Goal: Task Accomplishment & Management: Complete application form

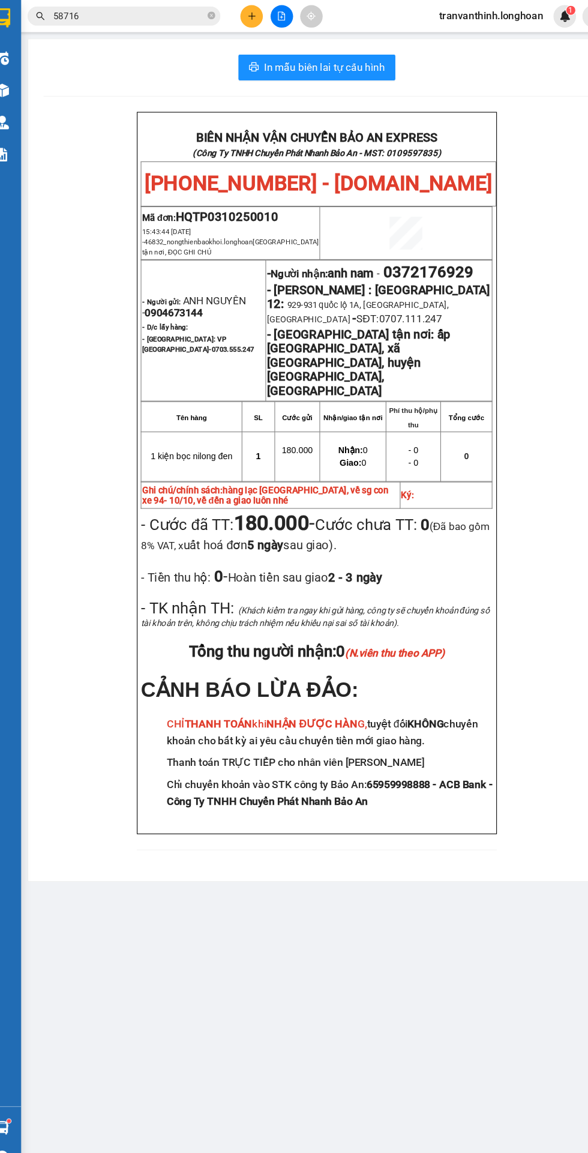
click at [148, 12] on input "58716" at bounding box center [137, 14] width 142 height 13
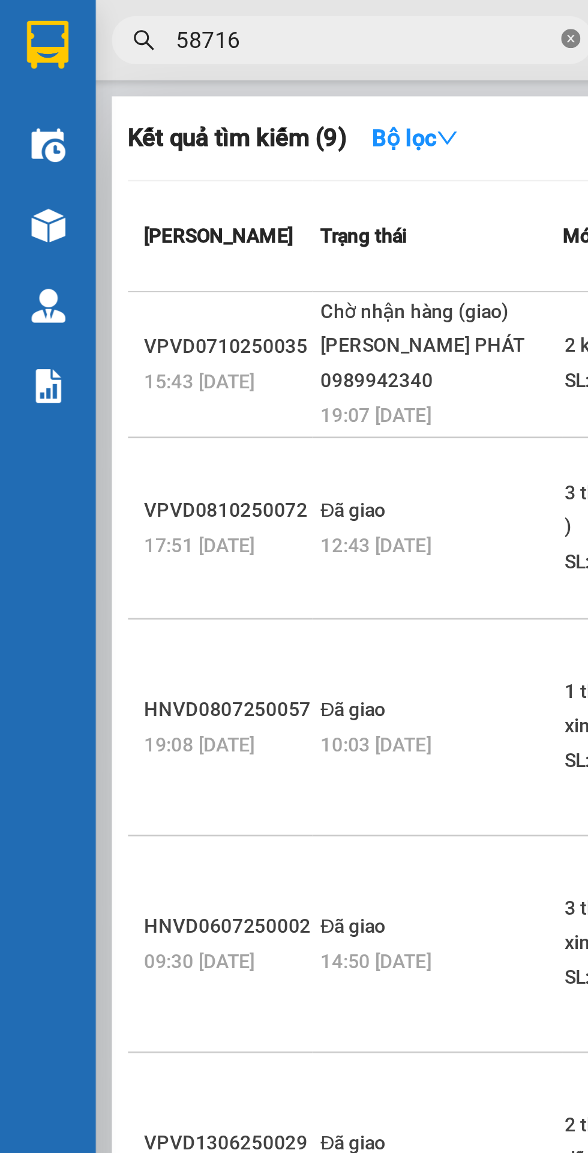
click at [215, 17] on icon "close-circle" at bounding box center [213, 14] width 7 height 7
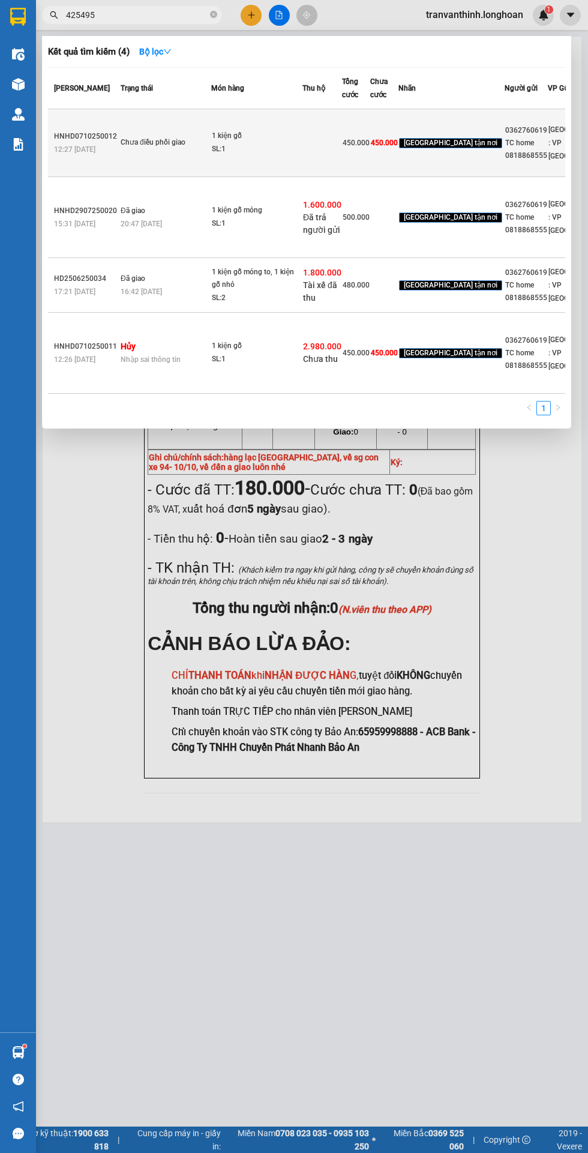
click at [196, 149] on div "Chưa điều phối giao" at bounding box center [166, 142] width 90 height 13
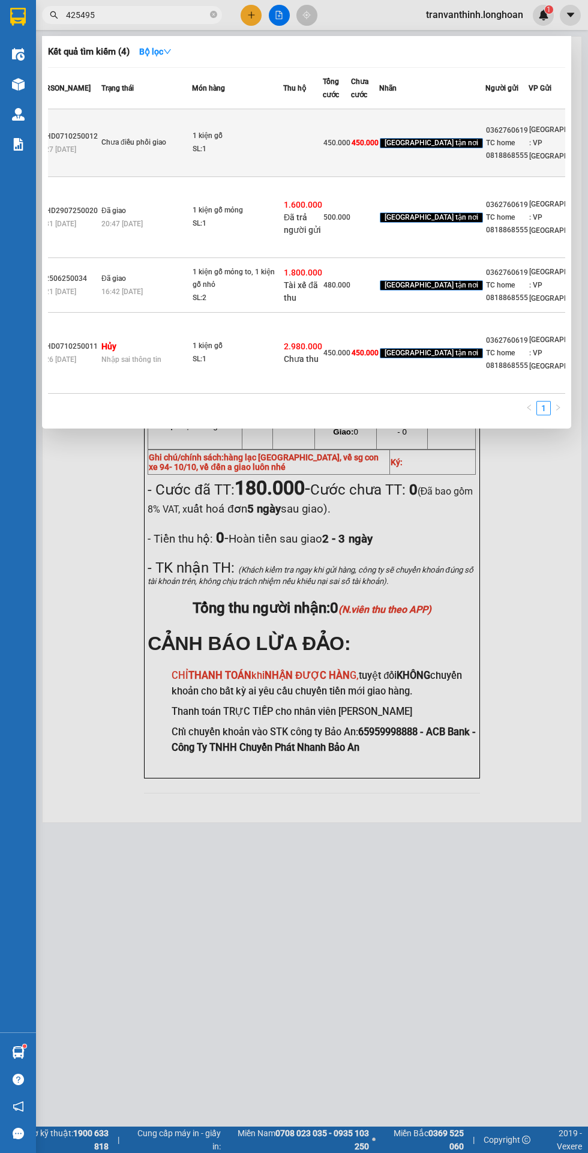
click at [529, 163] on div "[GEOGRAPHIC_DATA] : VP [GEOGRAPHIC_DATA]" at bounding box center [563, 143] width 69 height 40
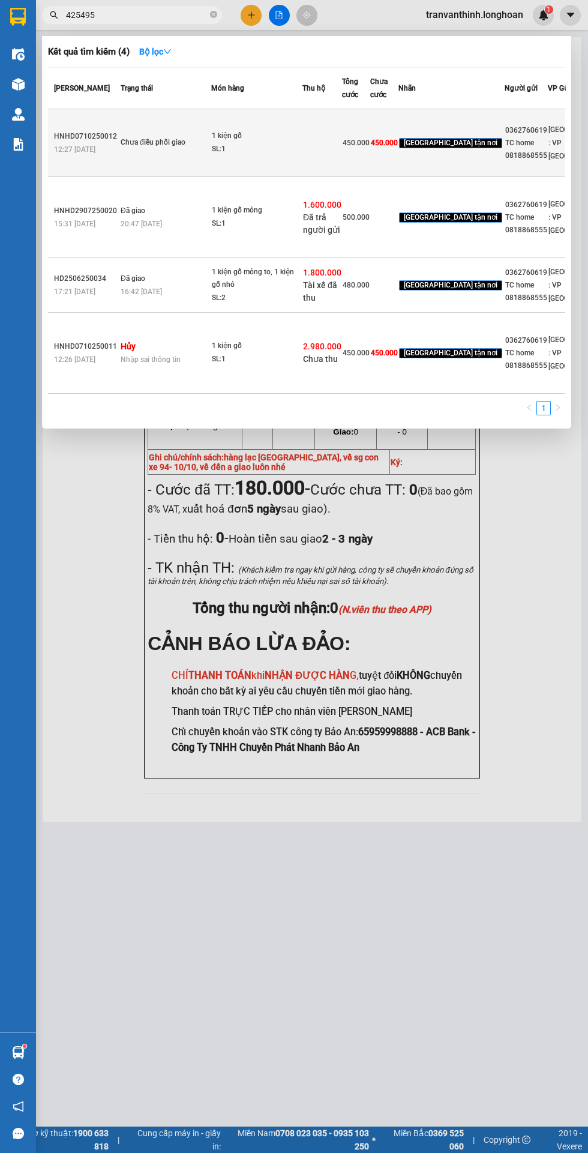
click at [143, 177] on td "Chưa điều phối giao" at bounding box center [165, 143] width 94 height 68
click at [180, 177] on td "Chưa điều phối giao" at bounding box center [165, 143] width 94 height 68
click at [119, 177] on td "Chưa điều phối giao" at bounding box center [165, 143] width 94 height 68
click at [156, 175] on td "Chưa điều phối giao" at bounding box center [165, 143] width 94 height 68
click at [548, 160] on span "[GEOGRAPHIC_DATA] : VP [GEOGRAPHIC_DATA]" at bounding box center [582, 142] width 69 height 35
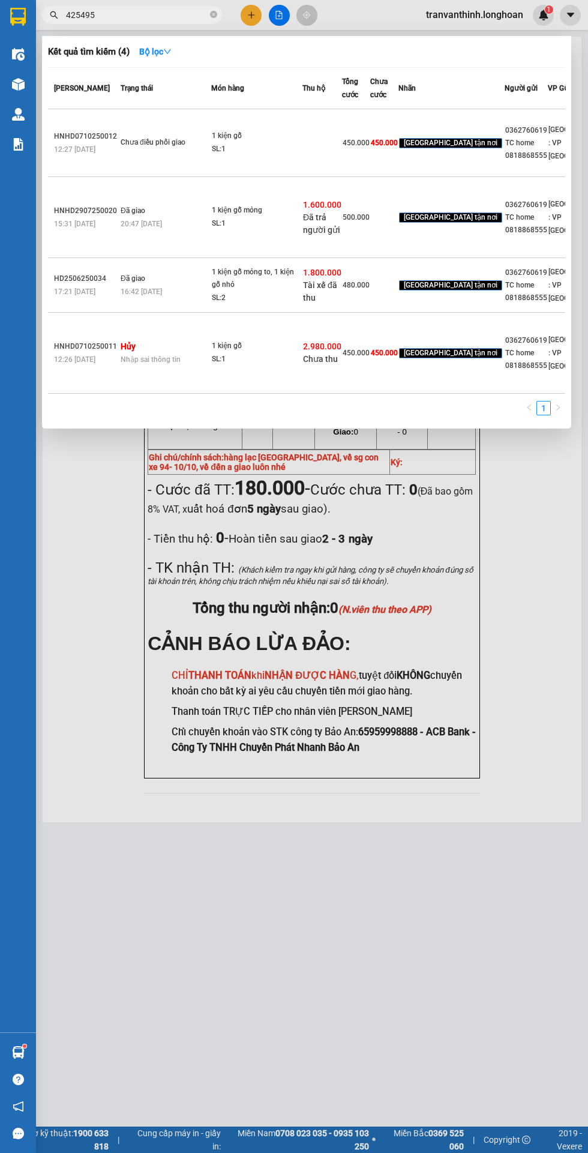
click at [154, 18] on input "425495" at bounding box center [137, 14] width 142 height 13
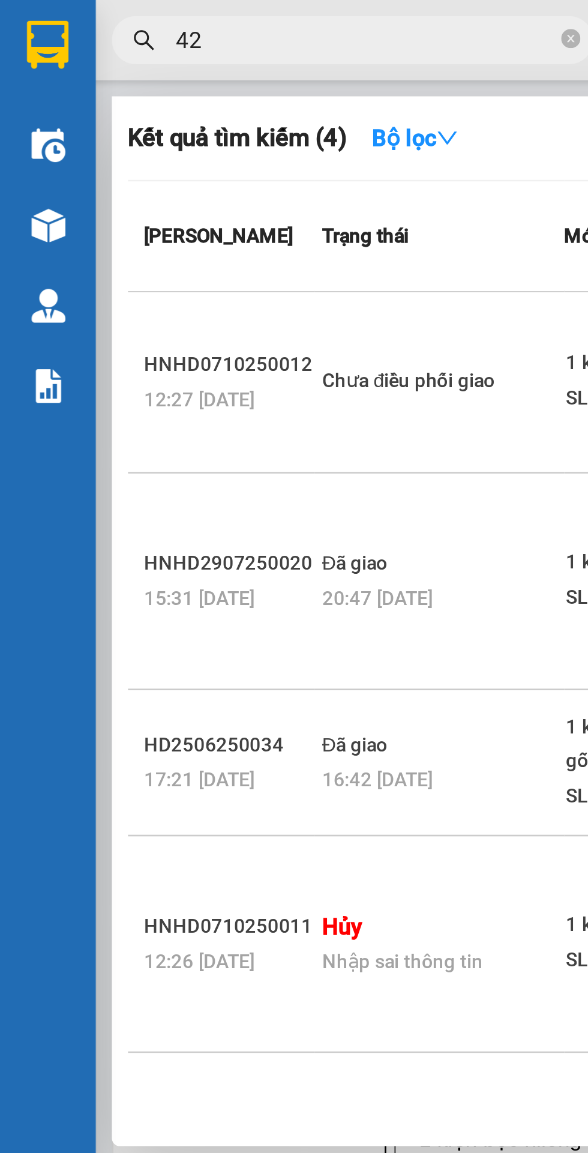
type input "4"
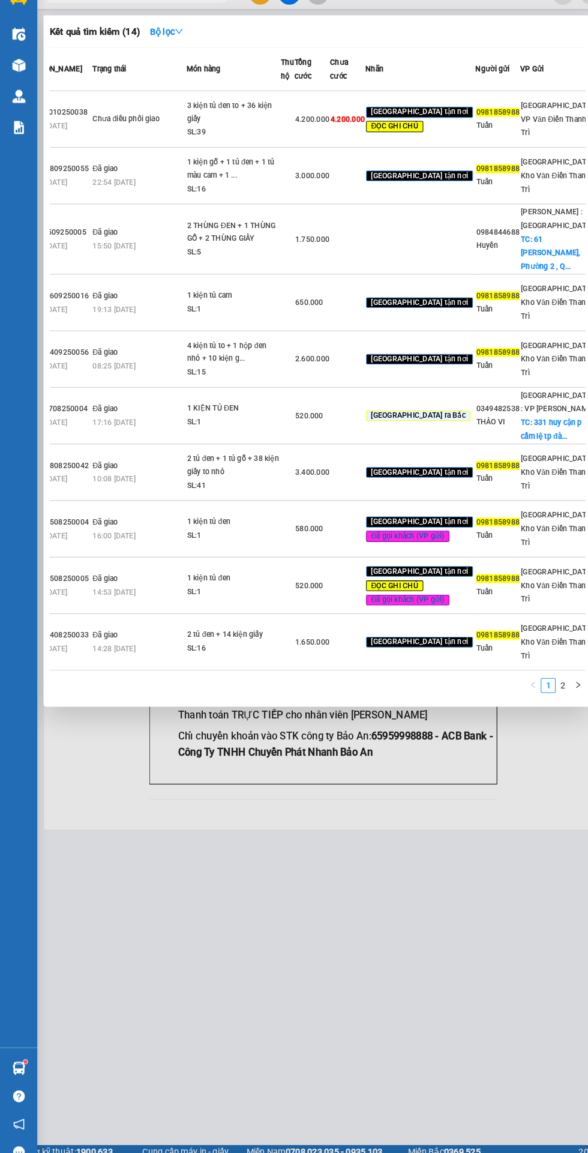
scroll to position [0, 78]
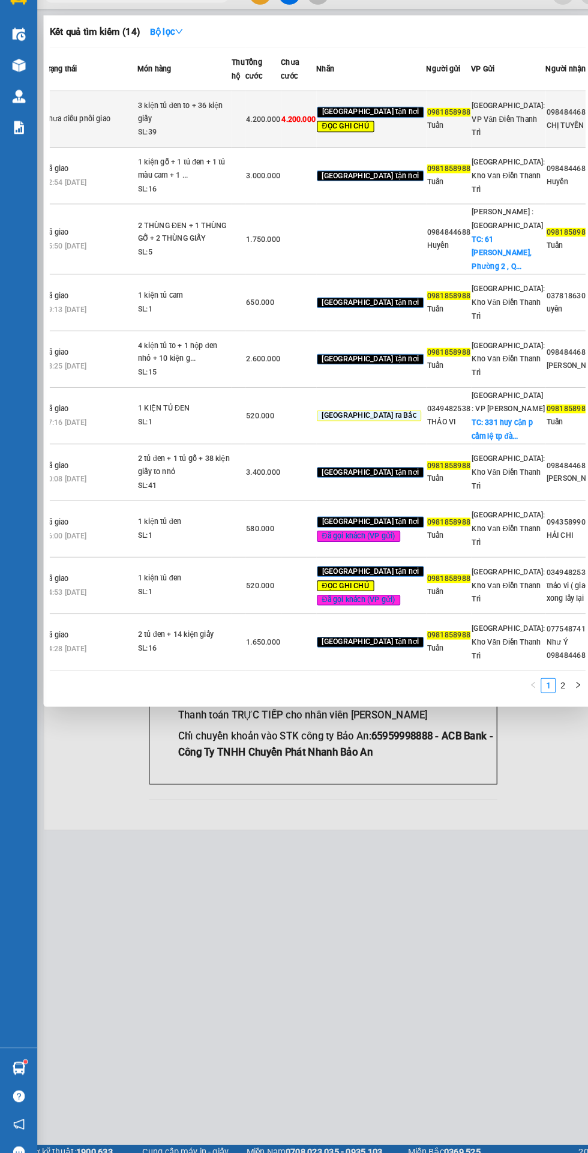
type input "0981858988"
click at [306, 160] on td "[GEOGRAPHIC_DATA] tận nơi ĐỌC GHI CHÚ" at bounding box center [358, 136] width 106 height 55
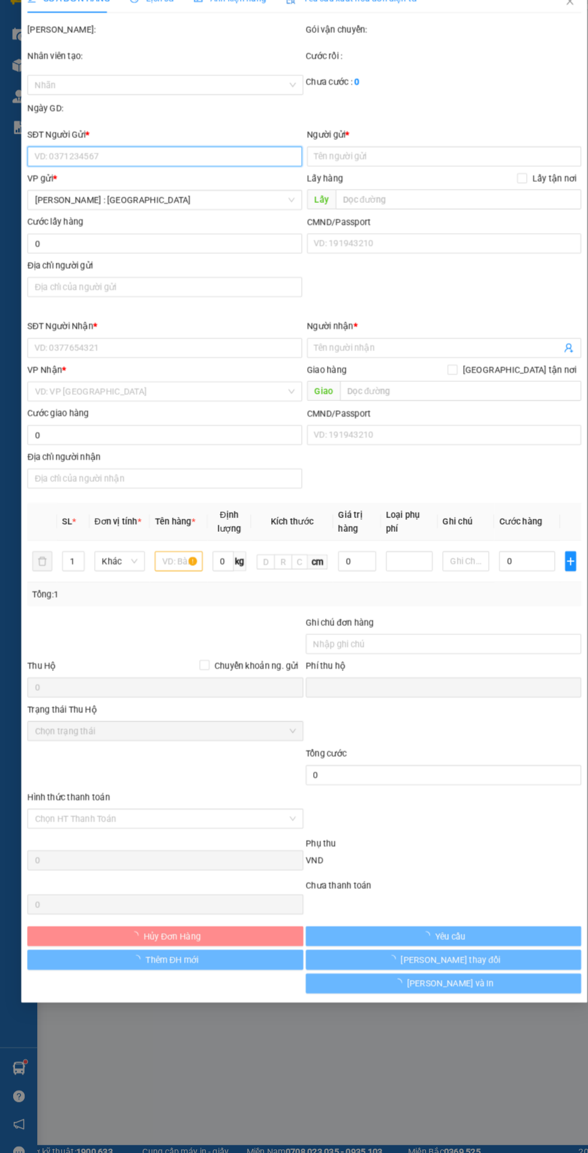
type input "0981858988"
type input "Tuấn"
type input "0984844688"
type input "CHỊ TUYỀN"
checkbox input "true"
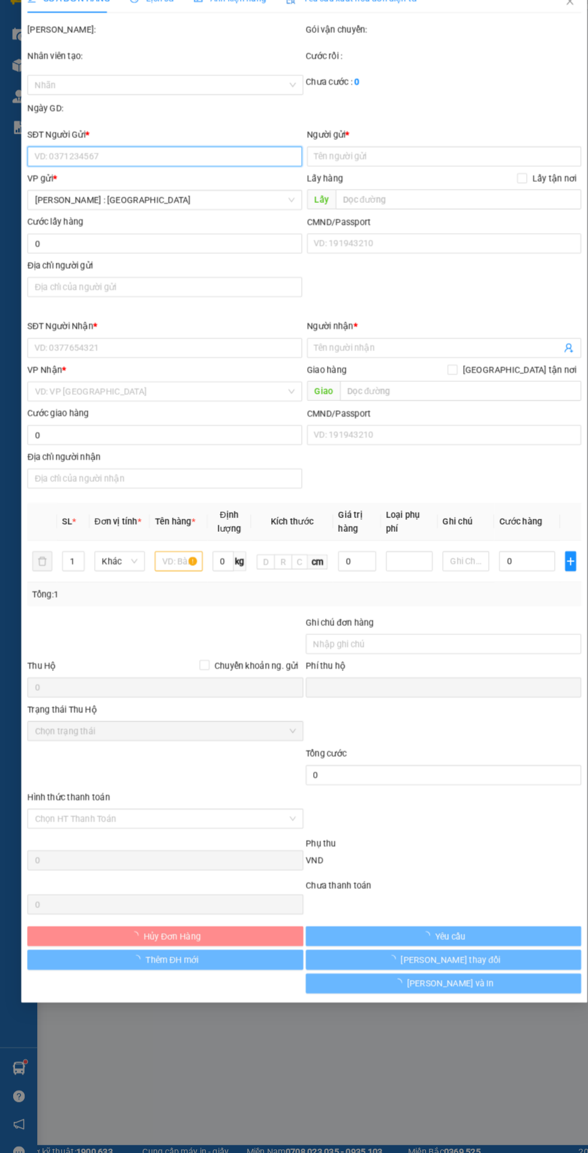
type input "61 Phổ Quang,Phường 2,QUận [GEOGRAPHIC_DATA],HCM"
type input "trước khi đi giao gọi trước cho người nhận để sắp xếp nhận hàng"
type input "0"
type input "4.200.000"
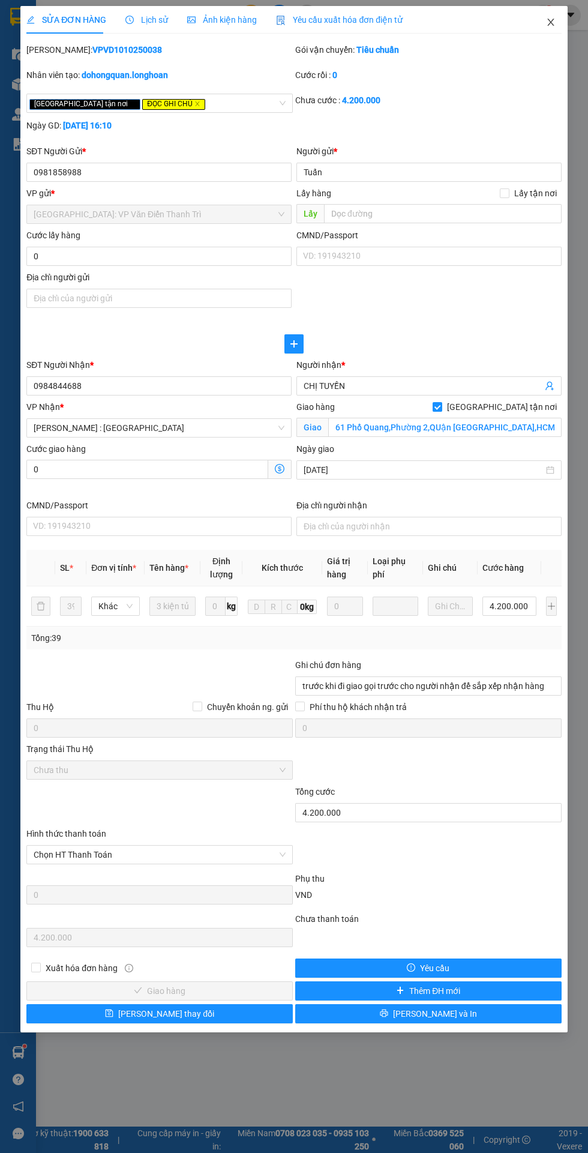
click at [550, 22] on icon "close" at bounding box center [550, 22] width 7 height 7
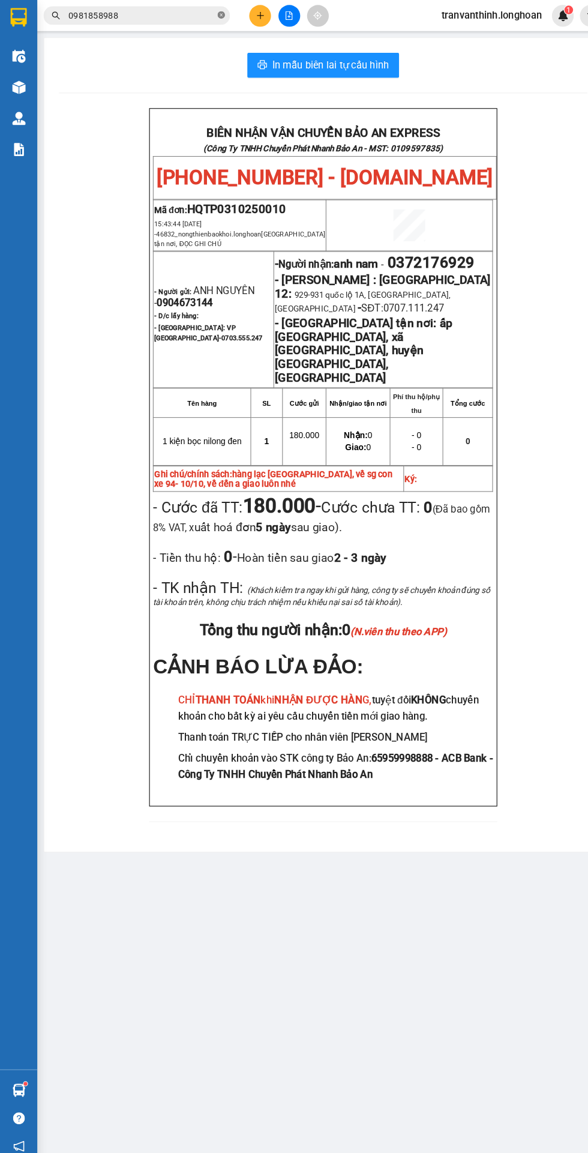
click at [214, 14] on icon "close-circle" at bounding box center [213, 14] width 7 height 7
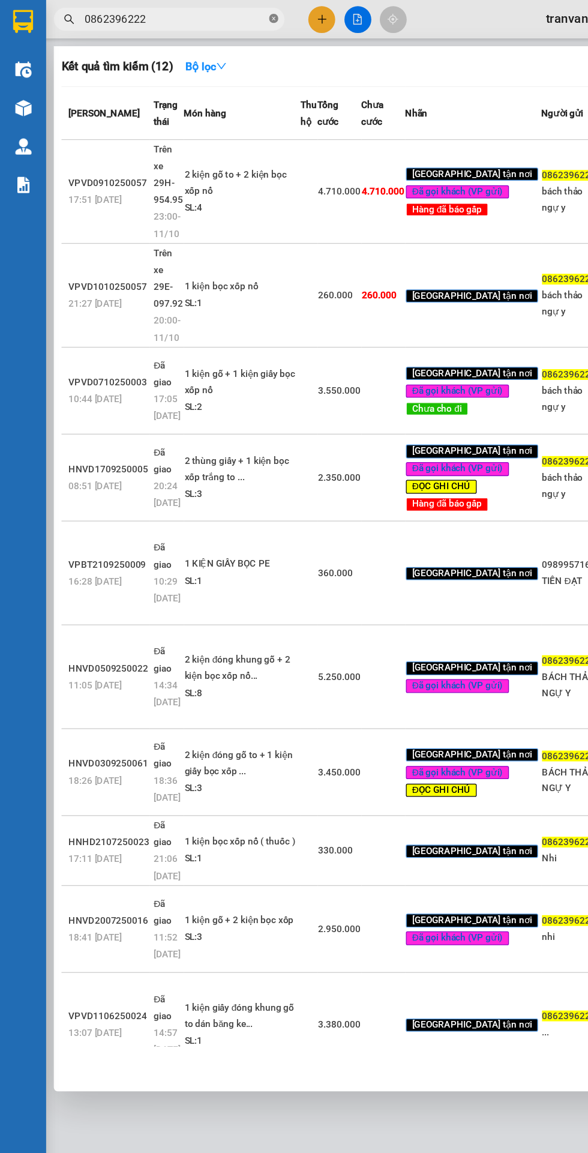
scroll to position [0, 1]
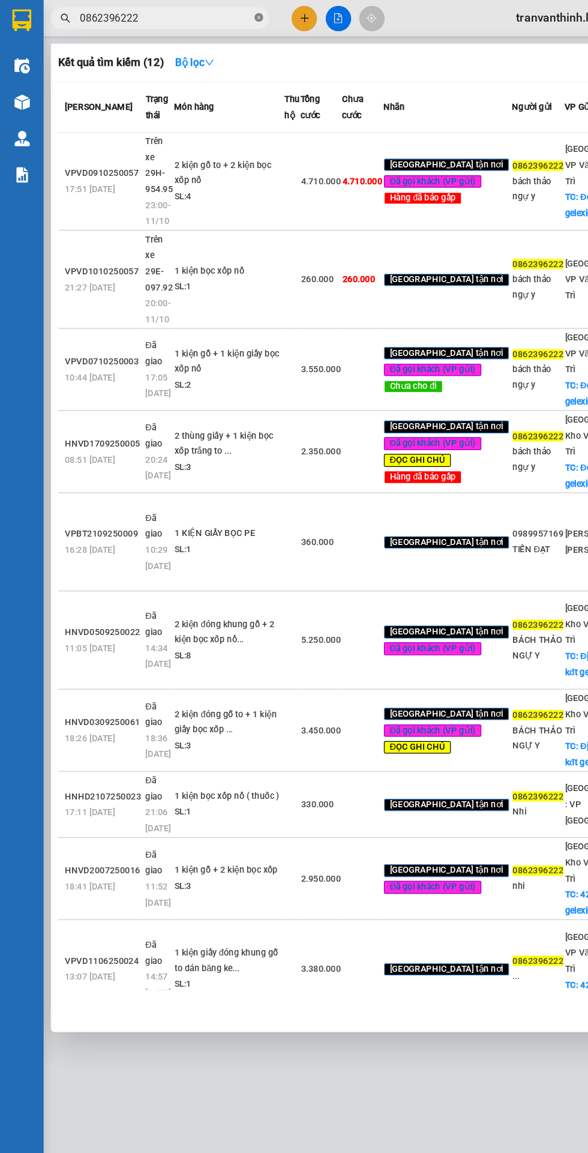
type input "0862396222"
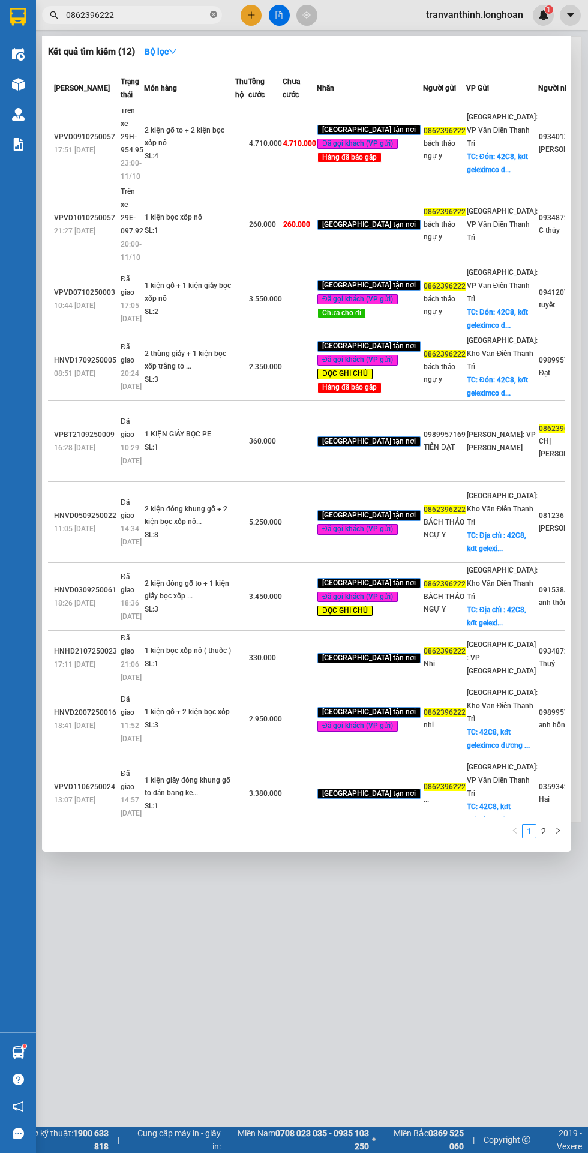
scroll to position [27, 0]
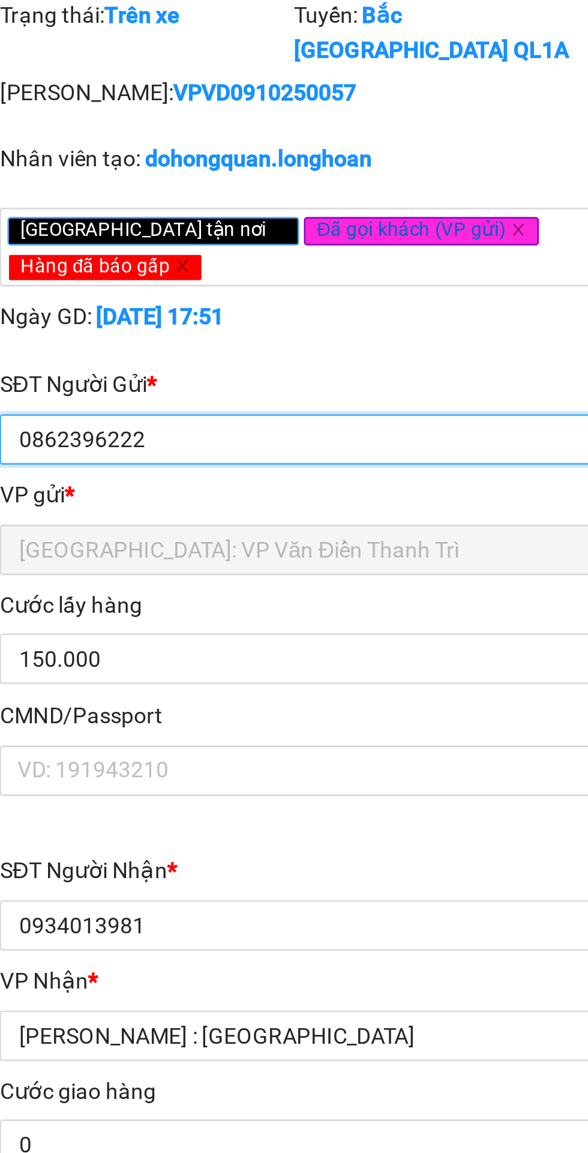
type input "0862396222"
type input "bách thảo ngự y"
checkbox input "true"
type input "Đón: 42C8, kđt geleximco dương nội [GEOGRAPHIC_DATA]"
type input "0934013981"
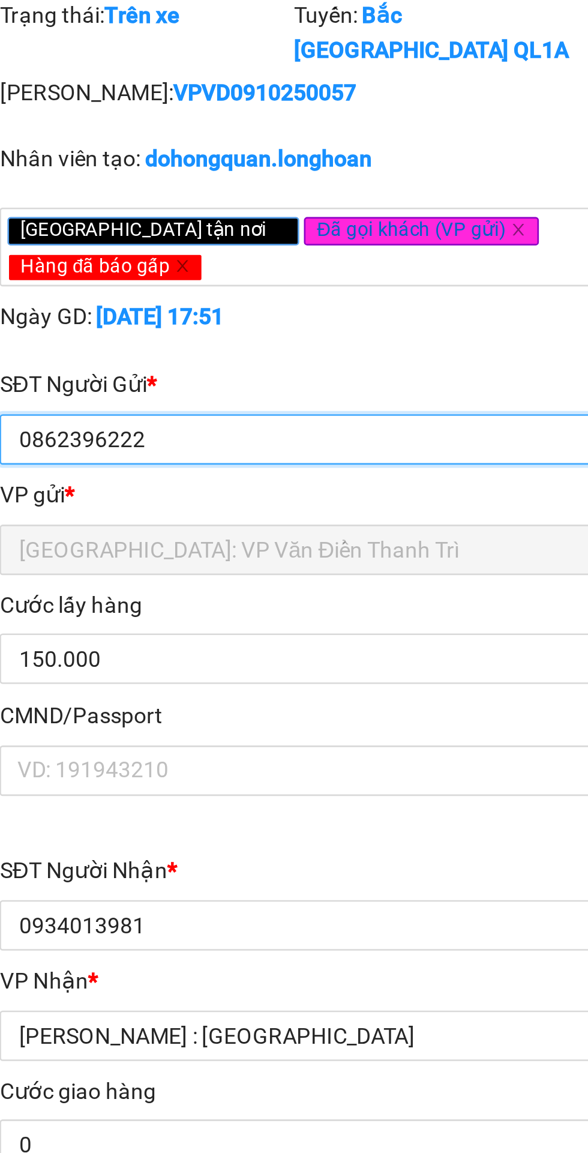
type input "[PERSON_NAME]"
checkbox input "true"
type input "[STREET_ADDRESS][PERSON_NAME], hcm"
type input "0"
type input "4.710.000"
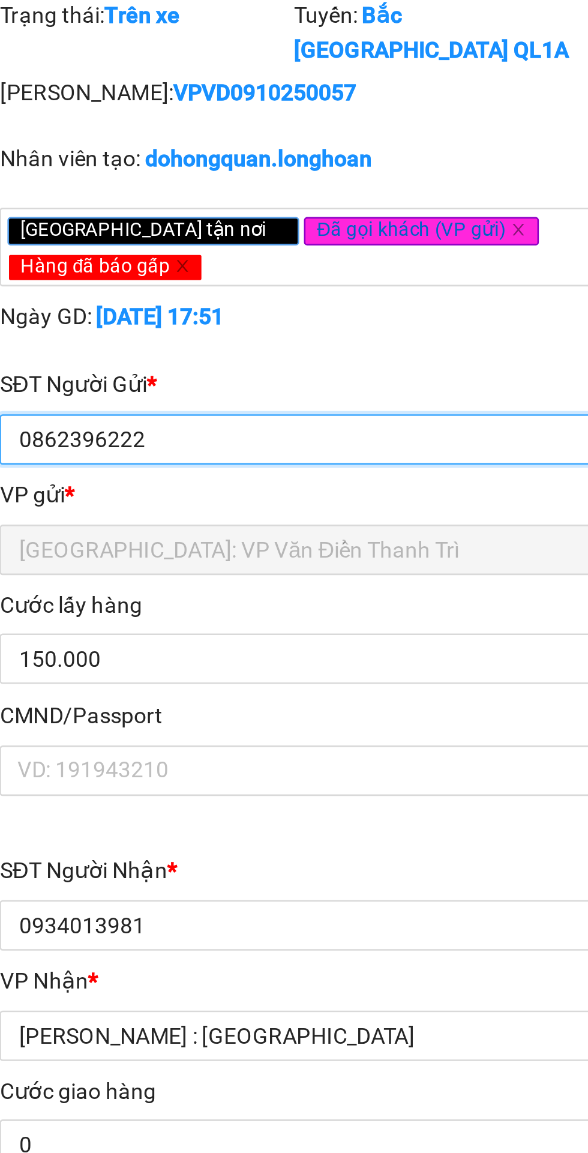
type input "4.710.000"
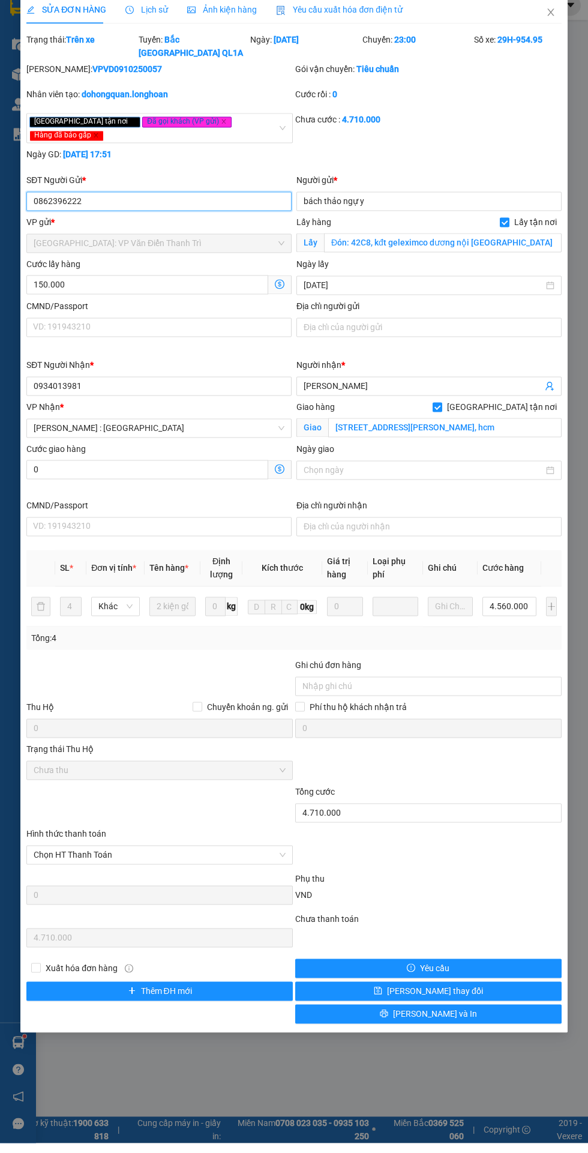
scroll to position [27, 0]
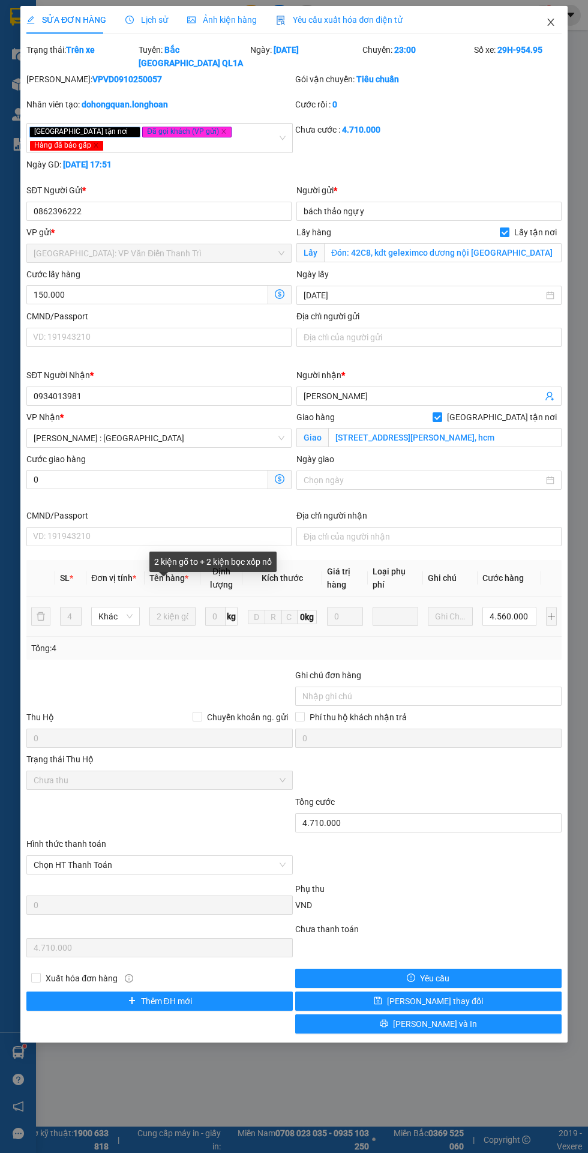
click at [550, 22] on icon "close" at bounding box center [550, 22] width 7 height 7
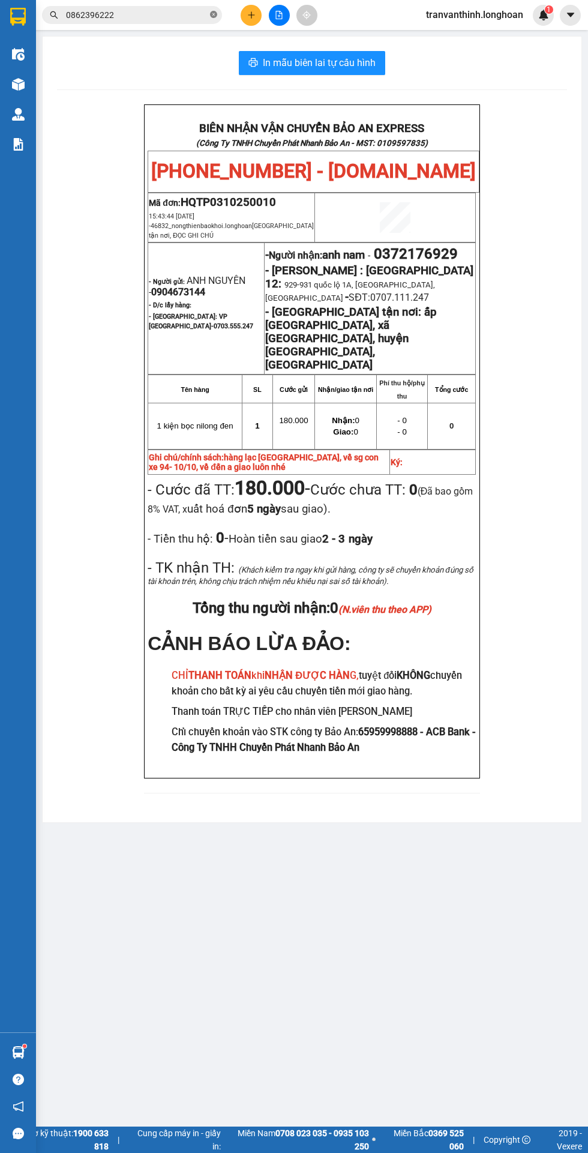
click at [214, 14] on icon "close-circle" at bounding box center [213, 14] width 7 height 7
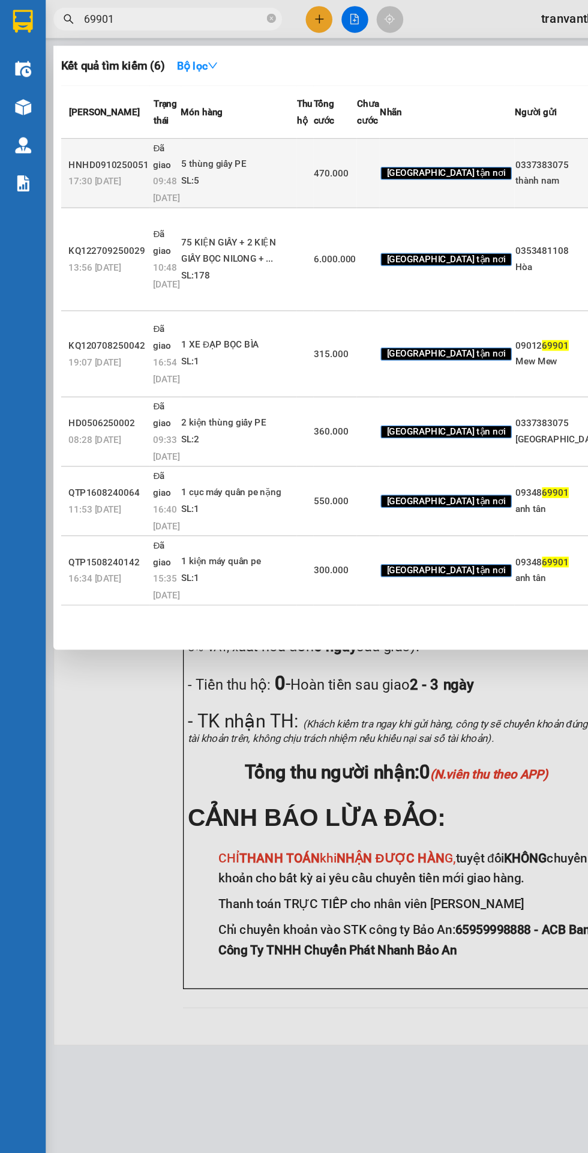
type input "69901"
click at [214, 149] on div "SL: 5" at bounding box center [188, 142] width 90 height 13
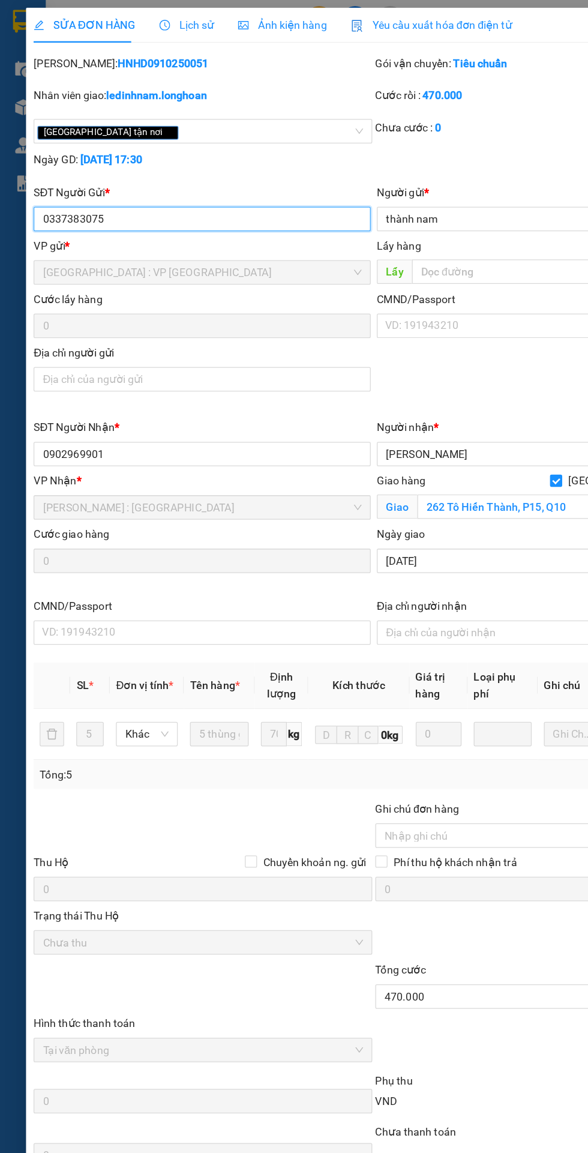
type input "0337383075"
type input "thành nam"
type input "0902969901"
type input "[PERSON_NAME]"
checkbox input "true"
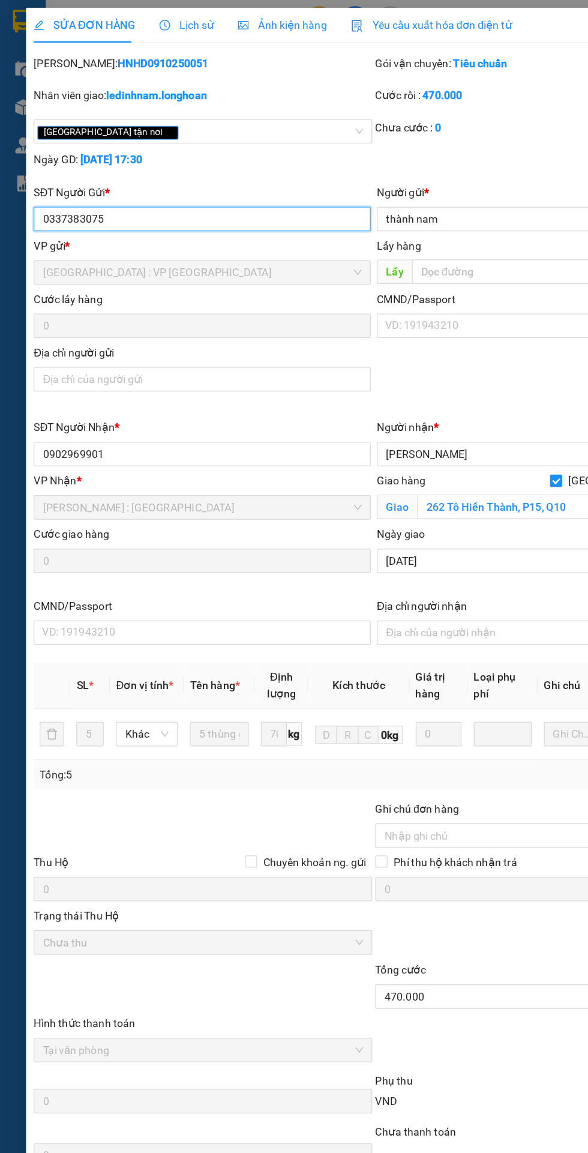
type input "262 Tô Hiến Thành, P15, Q10"
type input "0"
type input "470.000"
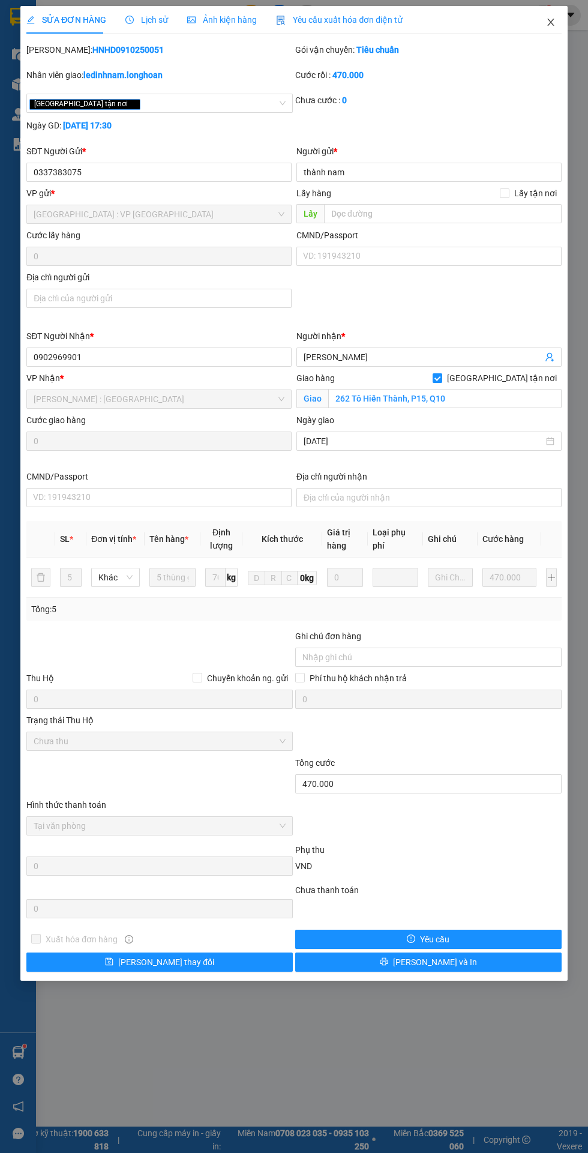
click at [550, 22] on icon "close" at bounding box center [550, 22] width 7 height 7
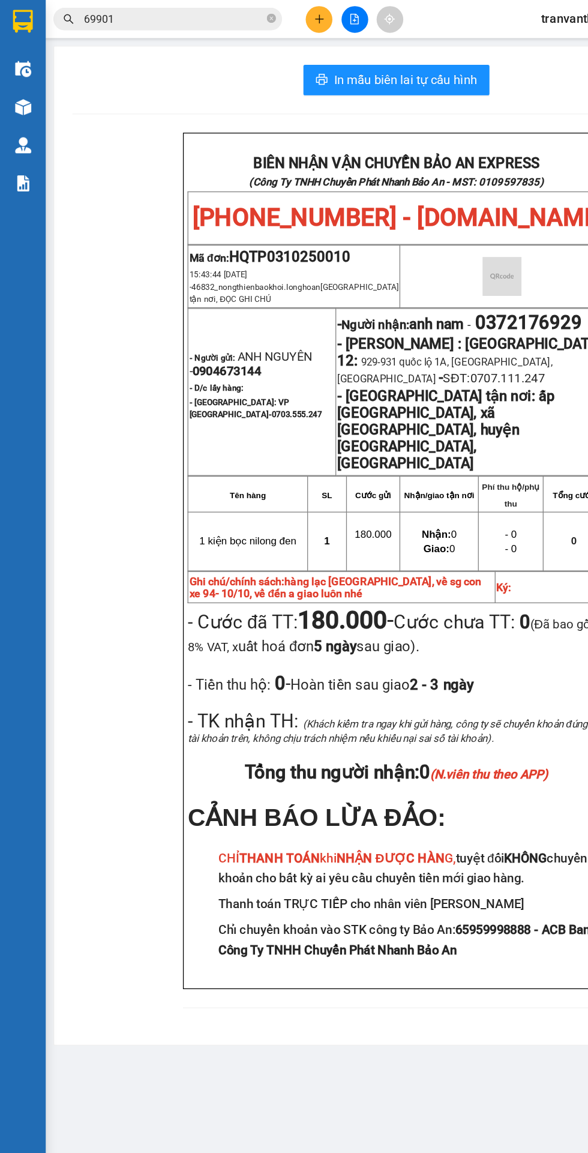
click at [131, 8] on input "69901" at bounding box center [137, 14] width 142 height 13
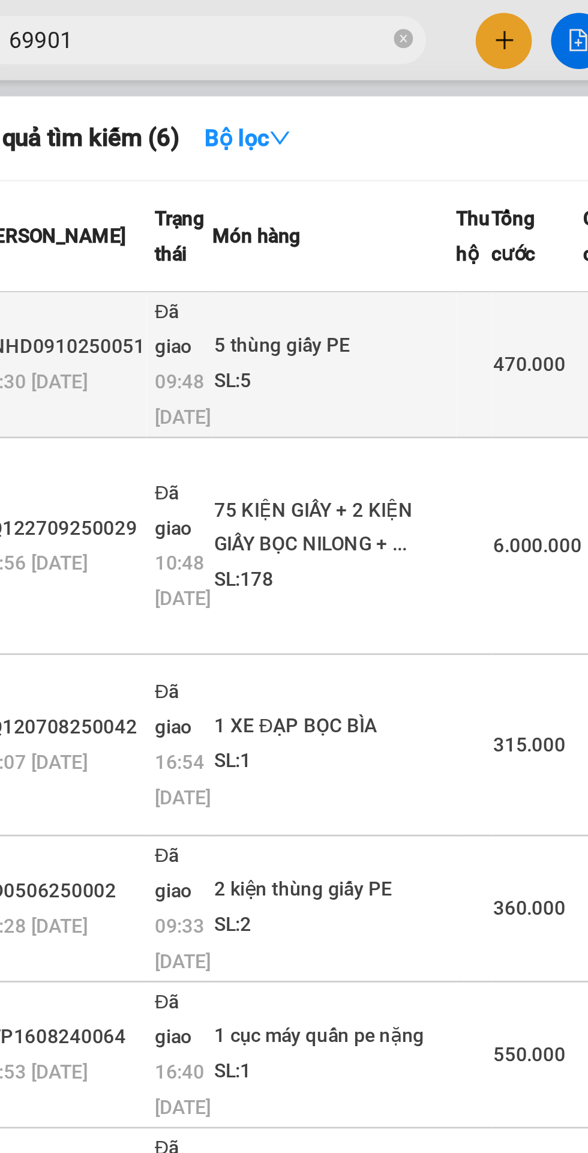
click at [167, 136] on div "5 thùng giấy PE" at bounding box center [188, 129] width 90 height 13
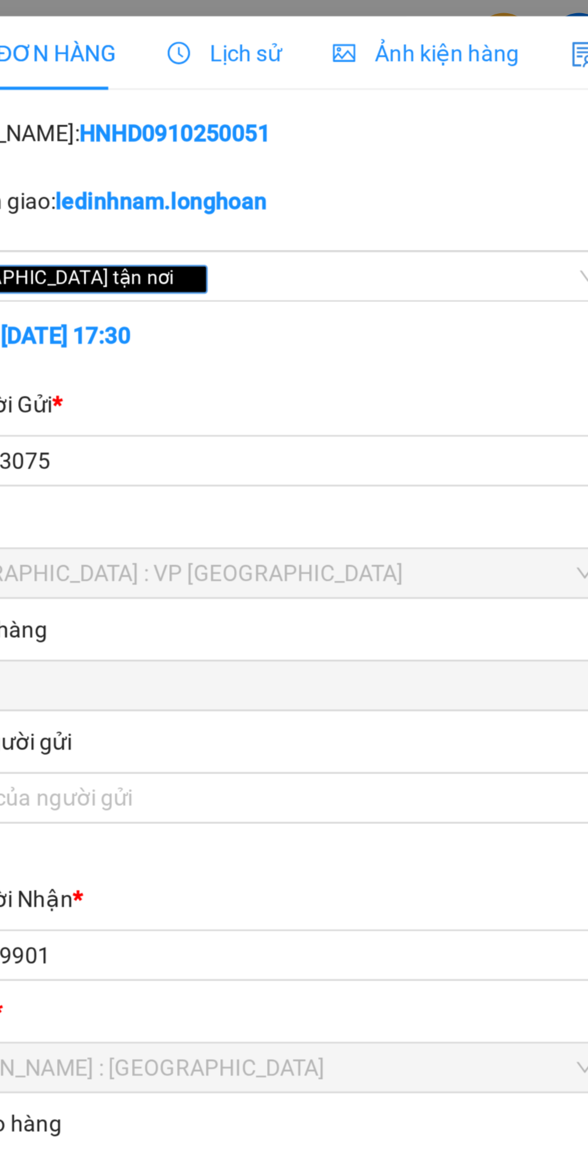
type input "0337383075"
type input "thành nam"
type input "0902969901"
type input "[PERSON_NAME]"
checkbox input "true"
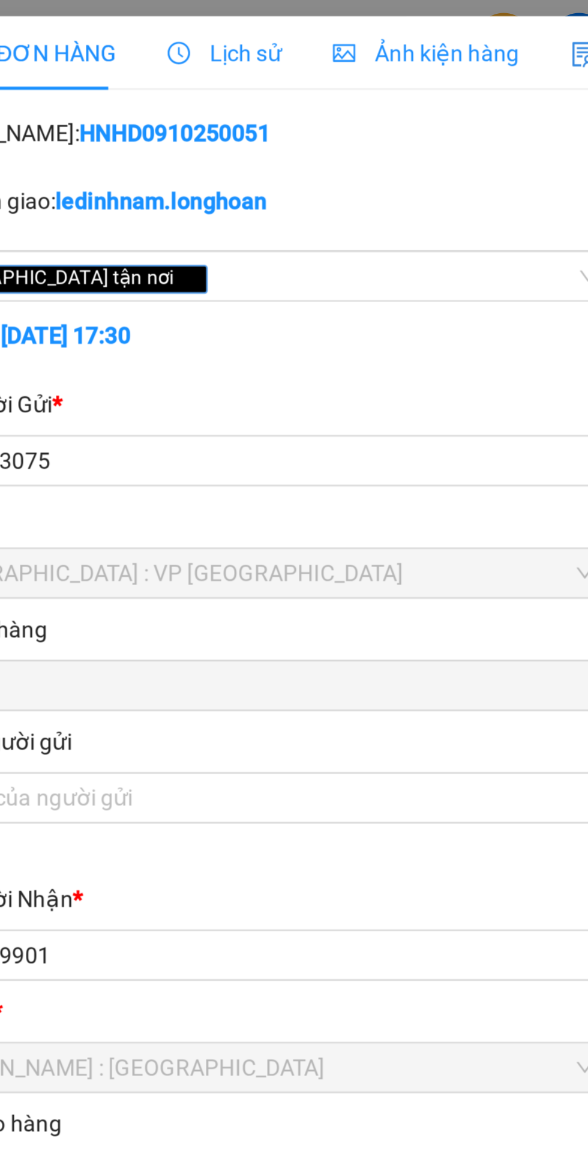
type input "262 Tô Hiến Thành, P15, Q10"
type input "0"
type input "470.000"
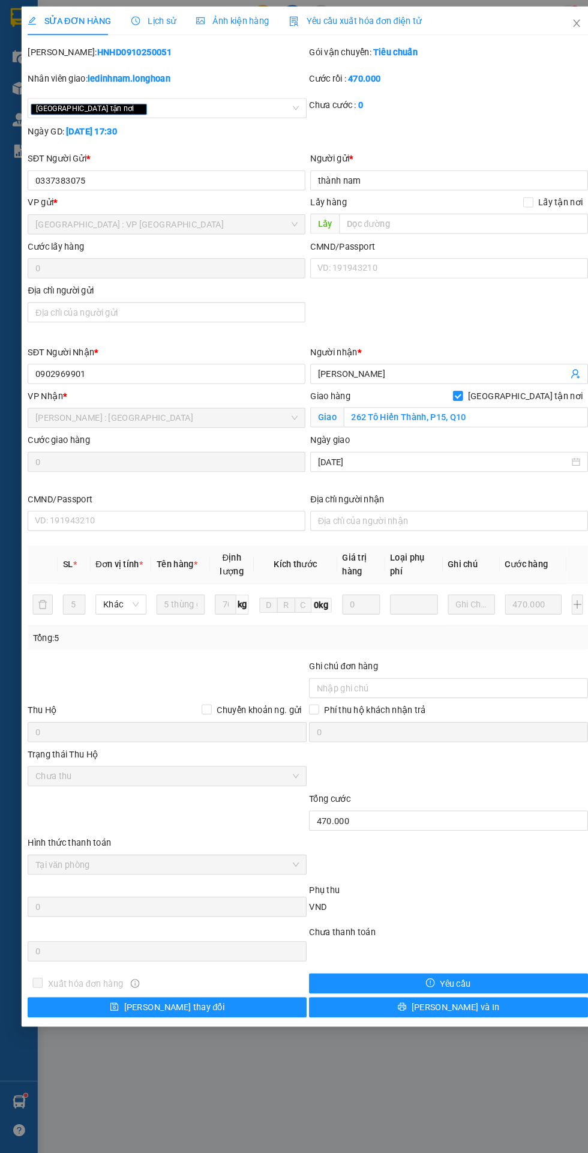
click at [130, 19] on icon "clock-circle" at bounding box center [131, 19] width 2 height 4
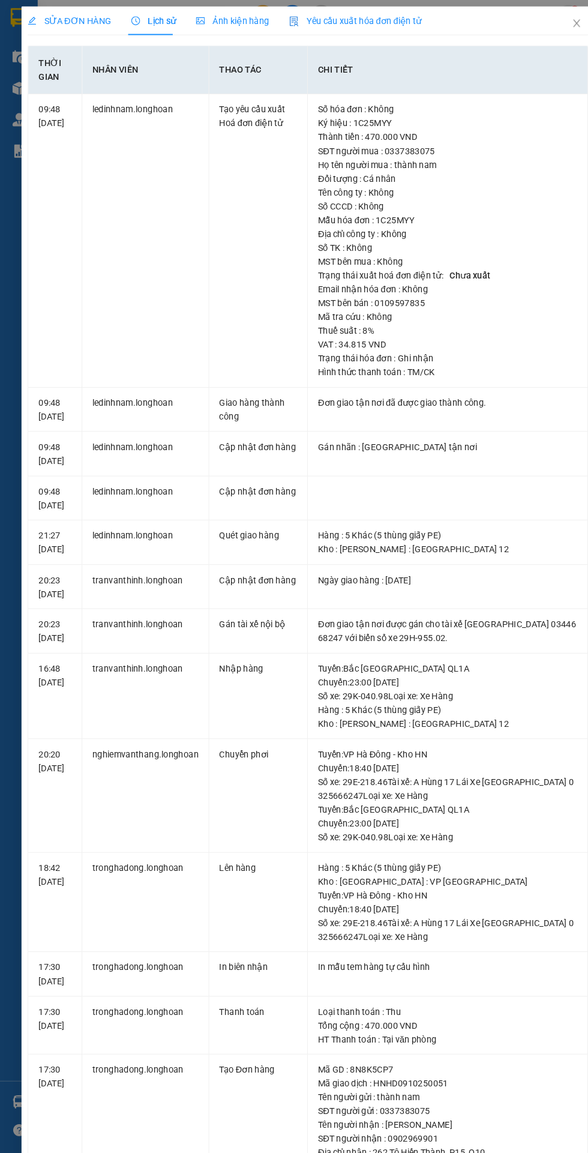
scroll to position [6, 0]
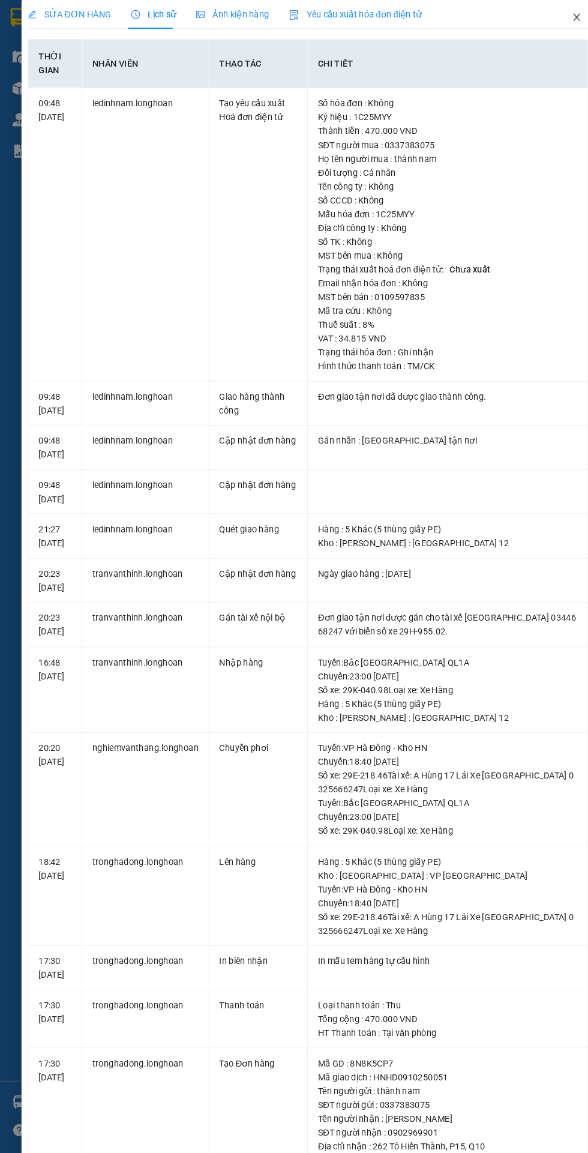
click at [550, 11] on icon "close" at bounding box center [551, 16] width 10 height 10
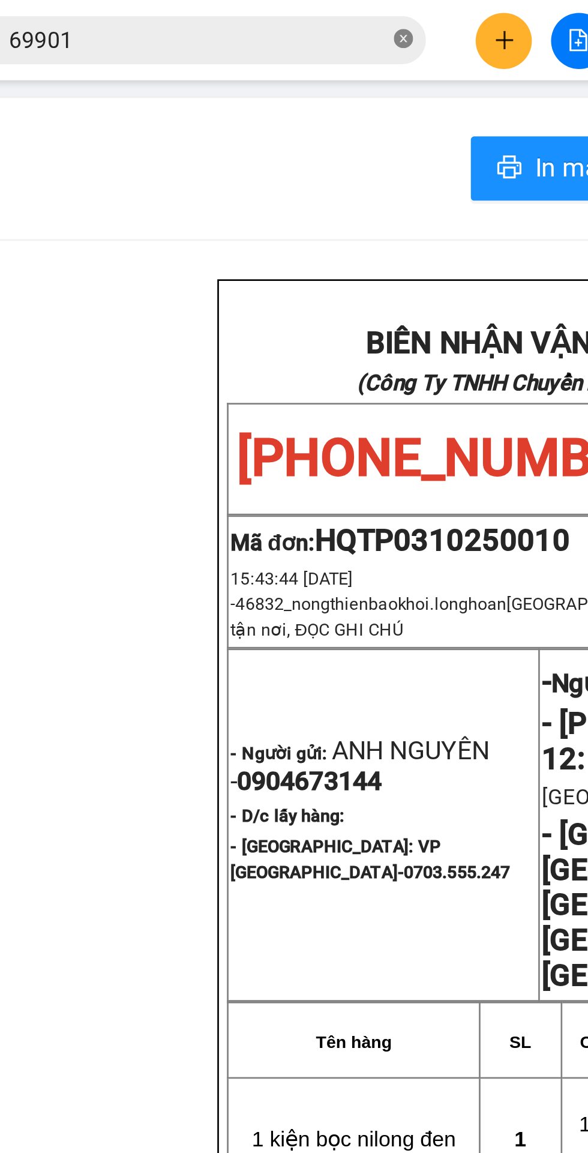
click at [216, 14] on icon "close-circle" at bounding box center [213, 14] width 7 height 7
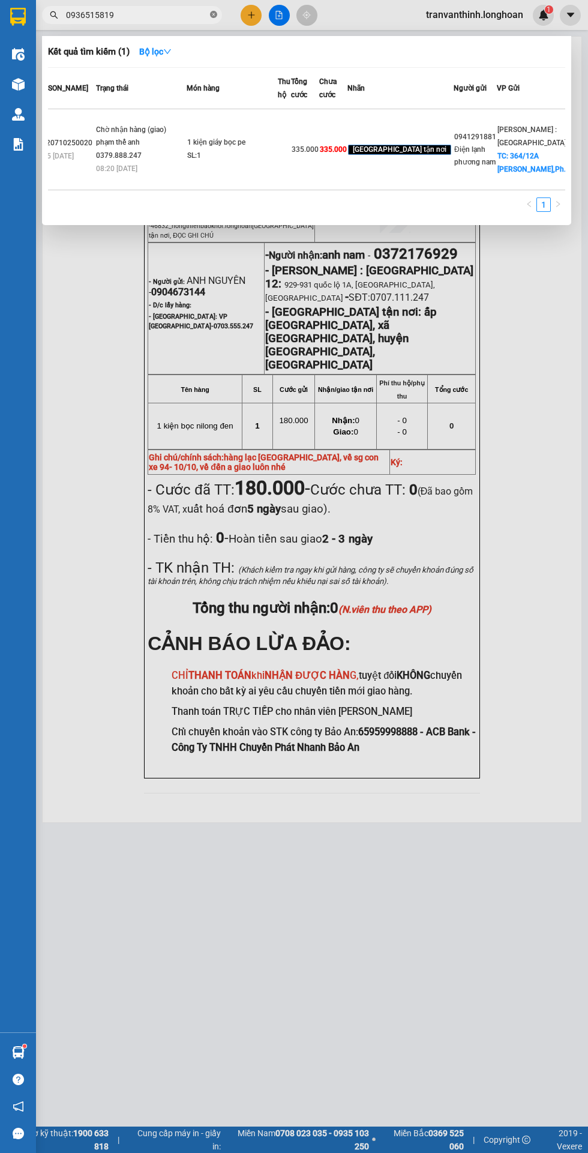
scroll to position [9, 0]
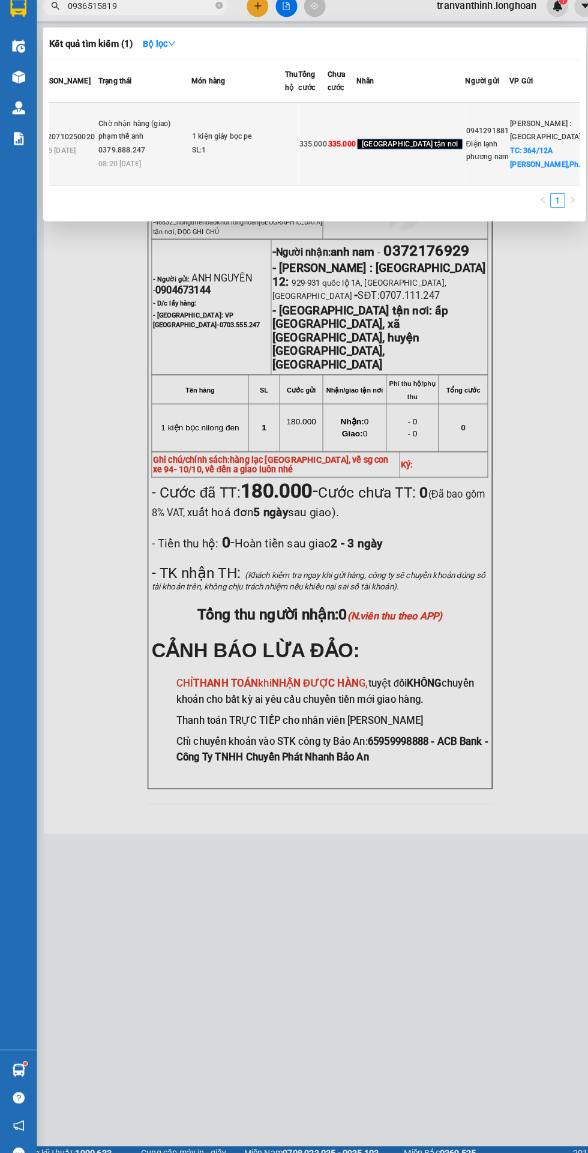
type input "0936515819"
copy div "0379.888.247"
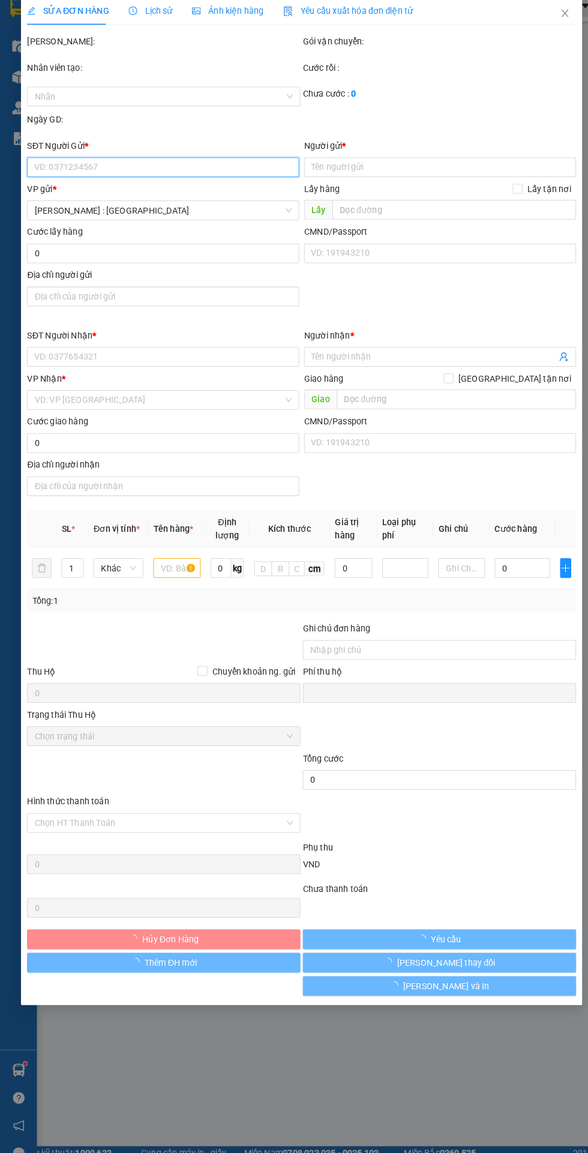
type input "0941291881"
type input "Điện lạnh phương nam"
checkbox input "true"
type input "[STREET_ADDRESS]"
type input "0936515819"
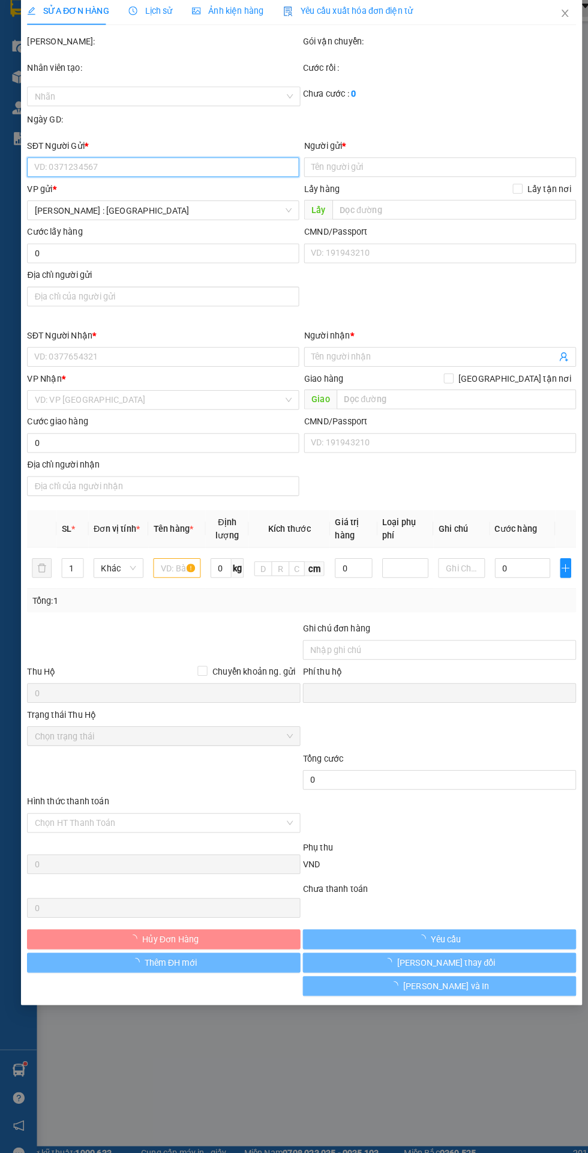
type input "[PERSON_NAME]"
checkbox input "true"
type input "[STREET_ADDRESS][PERSON_NAME]"
type input "NHẬN NGUYÊN KIỆN GIAO NGUYÊN KIỆN, HƯ VỠ K ĐỀN"
type input "0"
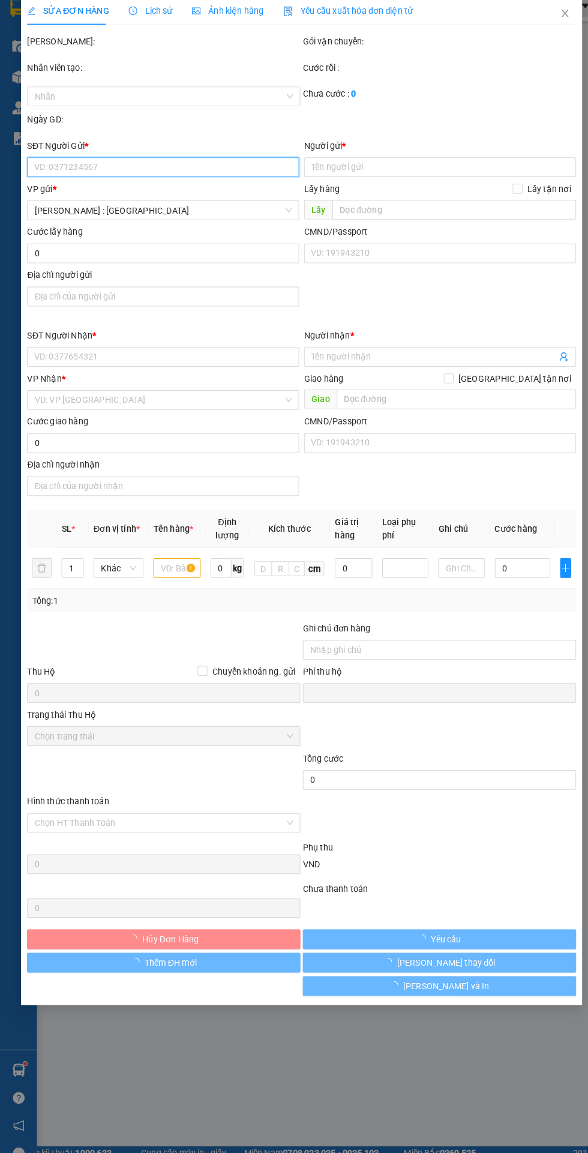
type input "335.000"
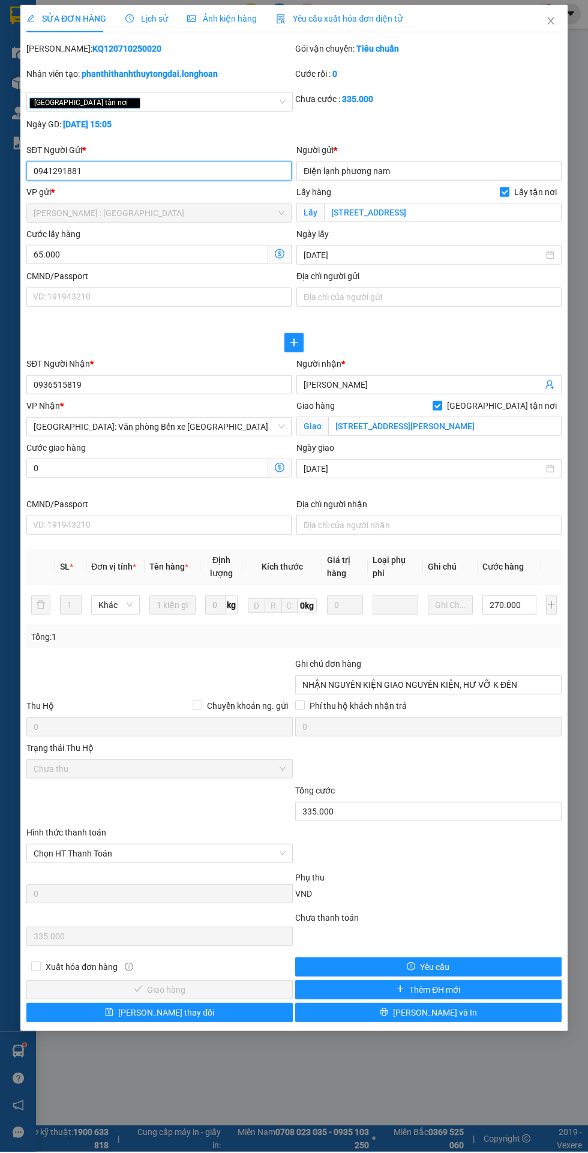
scroll to position [9, 0]
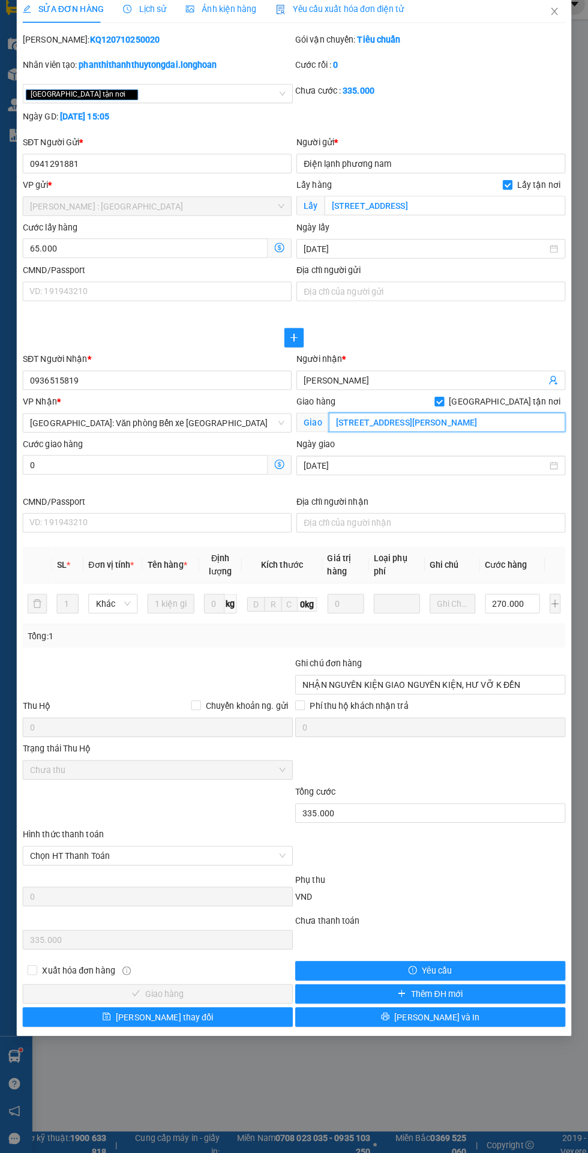
click at [444, 426] on input "[STREET_ADDRESS][PERSON_NAME]" at bounding box center [444, 427] width 233 height 19
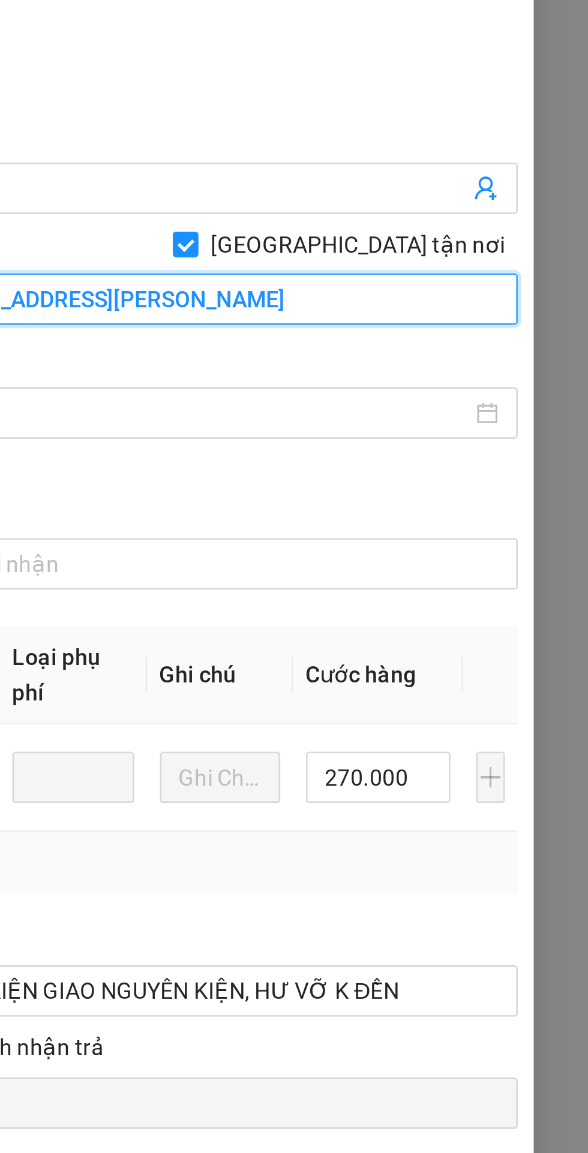
click at [475, 426] on input "[STREET_ADDRESS][PERSON_NAME]" at bounding box center [444, 427] width 233 height 19
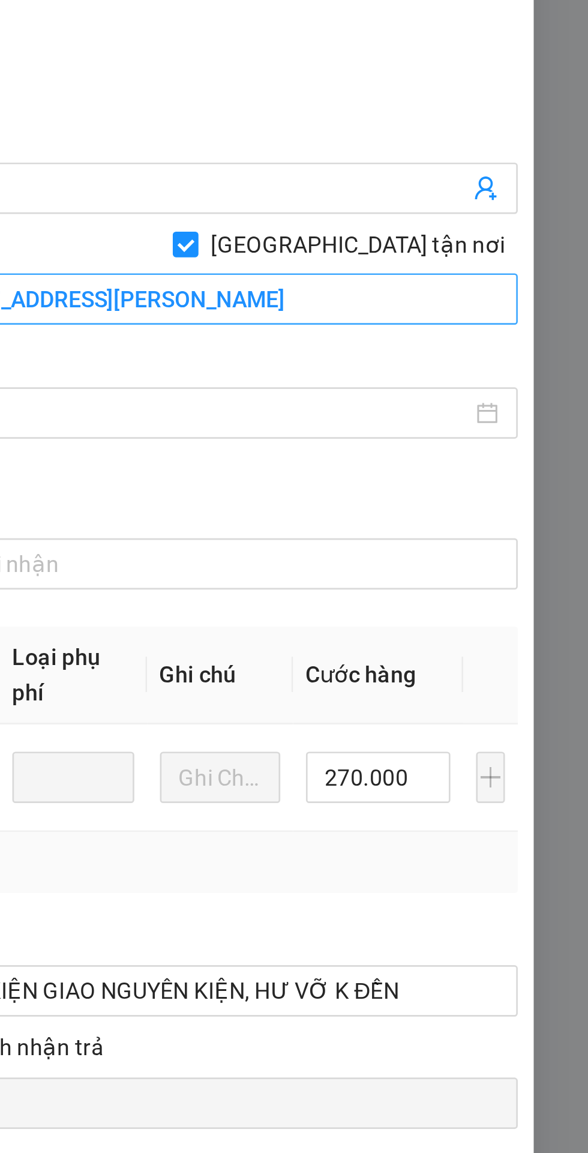
scroll to position [0, 0]
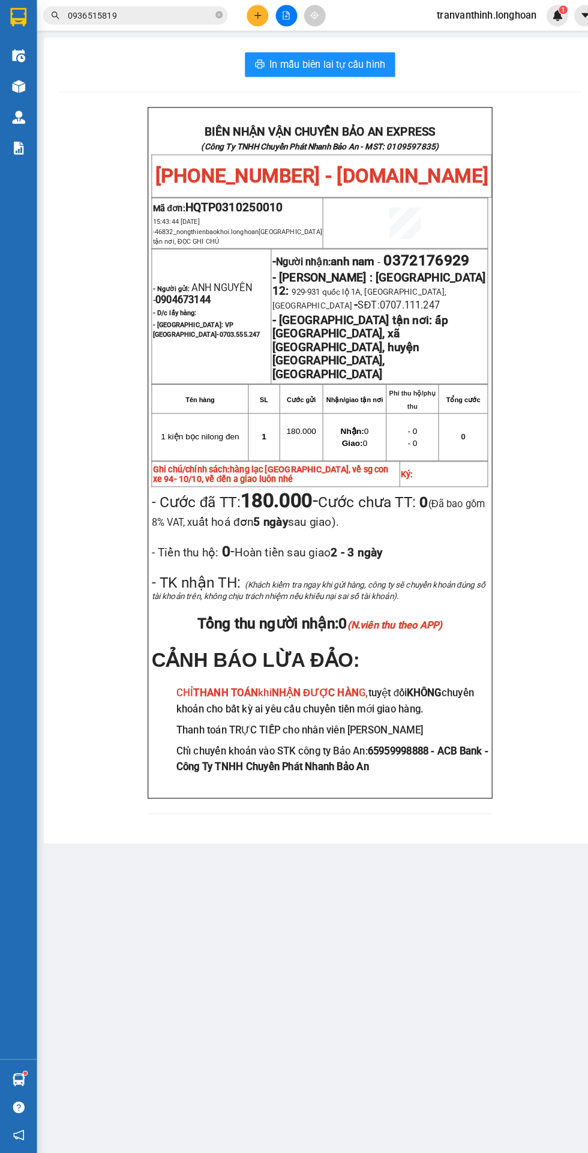
click at [139, 9] on input "0936515819" at bounding box center [137, 14] width 142 height 13
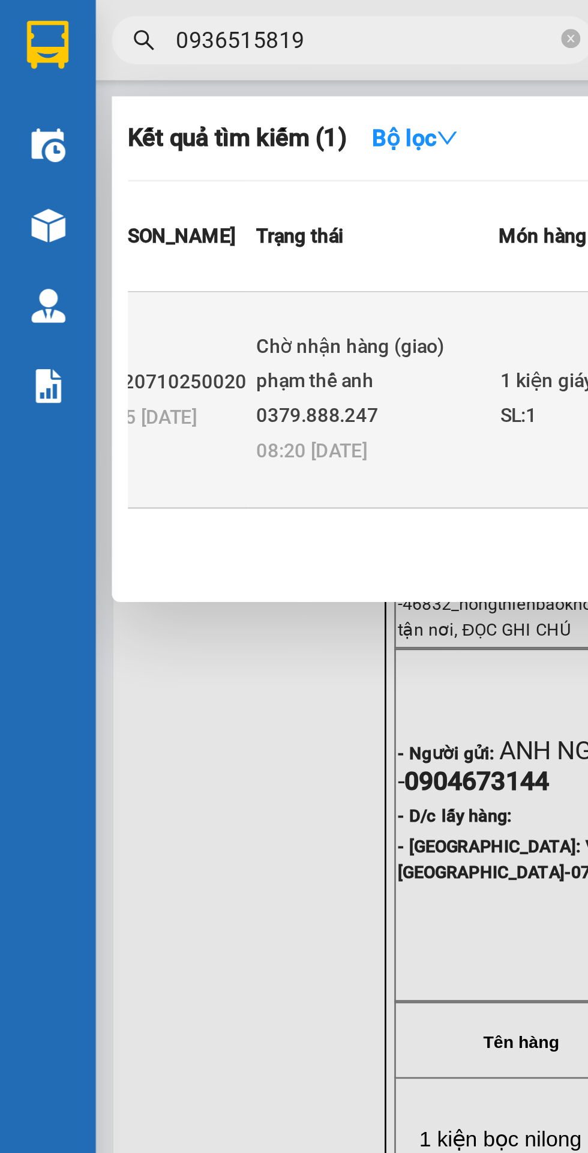
click at [110, 137] on div "Chờ nhận hàng (giao)" at bounding box center [141, 130] width 90 height 13
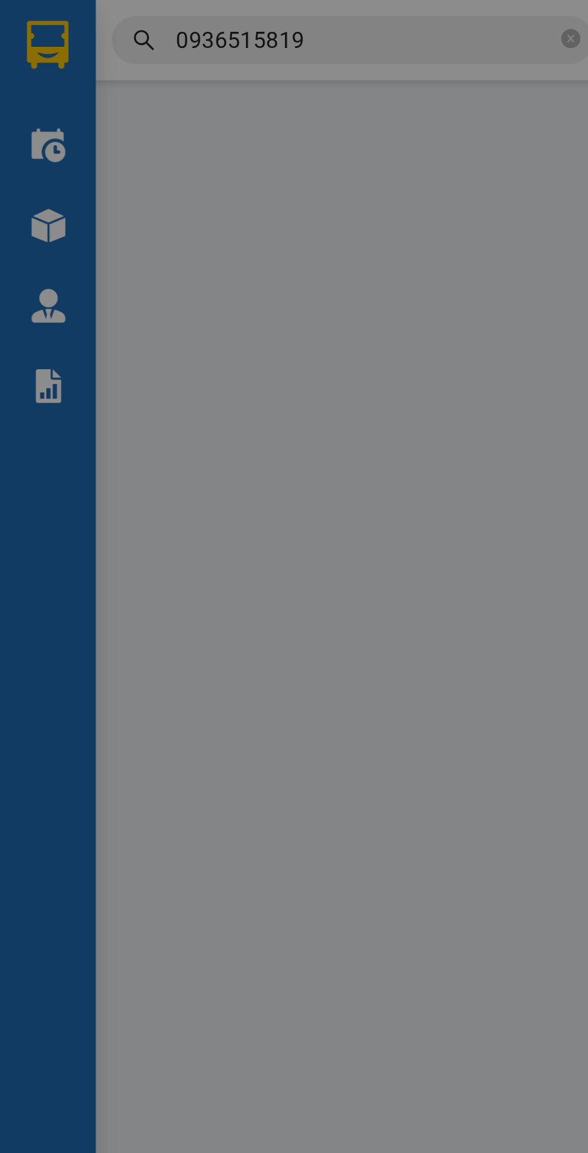
type input "0941291881"
type input "Điện lạnh phương nam"
checkbox input "true"
type input "[STREET_ADDRESS]"
type input "0936515819"
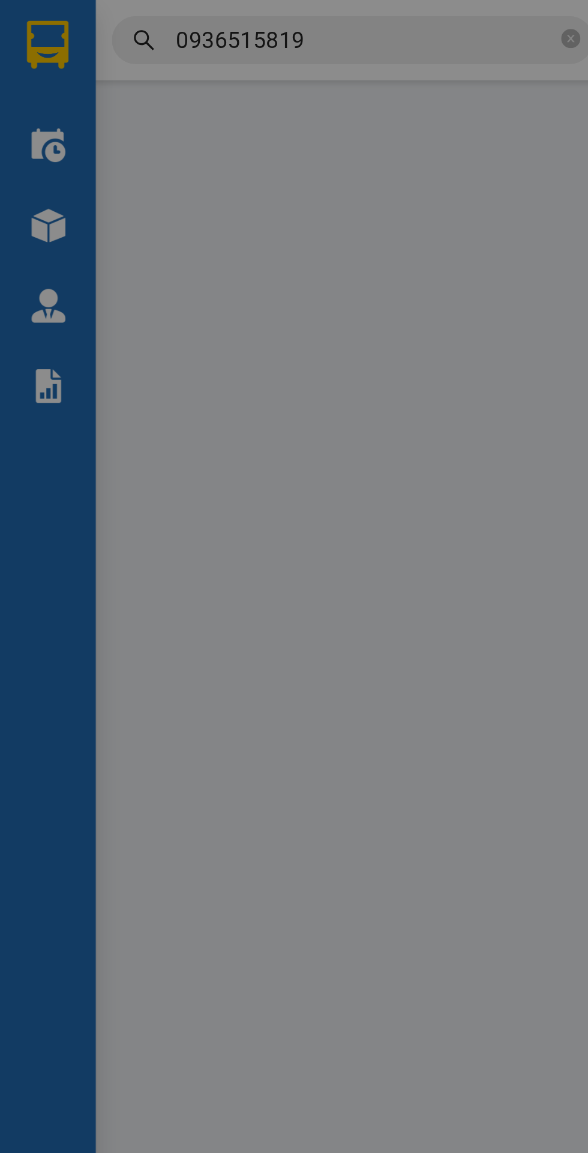
type input "[PERSON_NAME]"
checkbox input "true"
type input "[STREET_ADDRESS][PERSON_NAME]"
type input "NHẬN NGUYÊN KIỆN GIAO NGUYÊN KIỆN, HƯ VỠ K ĐỀN"
type input "0"
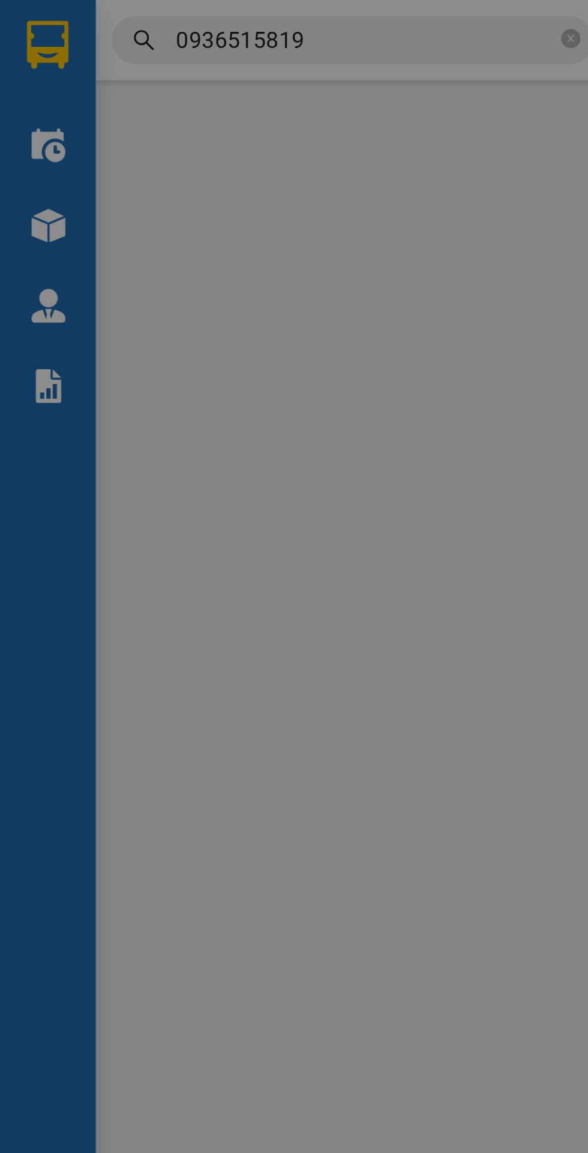
type input "335.000"
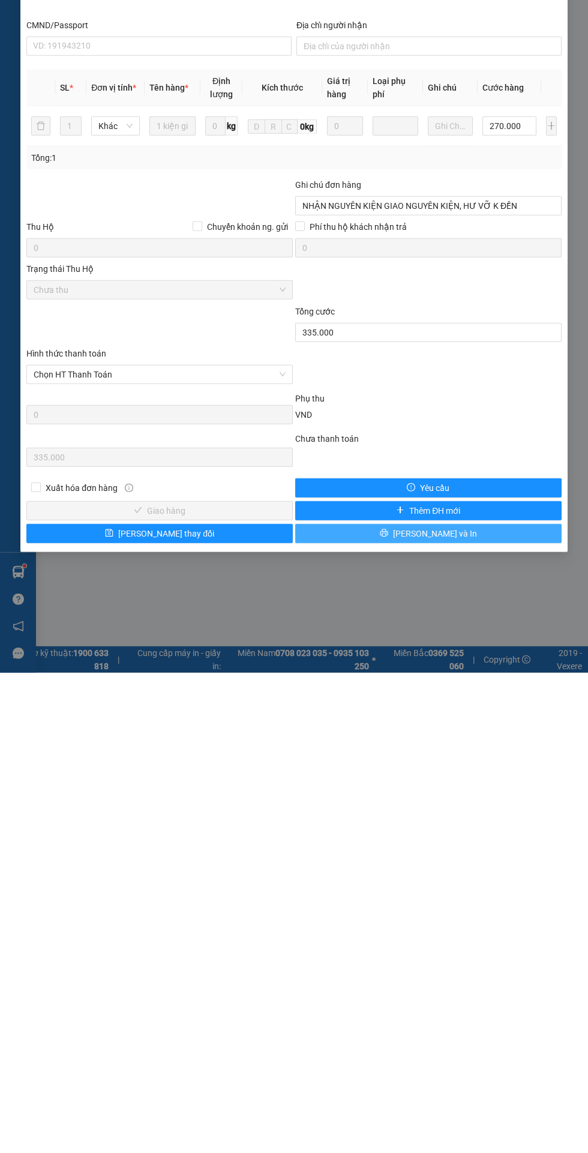
click at [394, 1015] on button "[PERSON_NAME] và In" at bounding box center [428, 1013] width 266 height 19
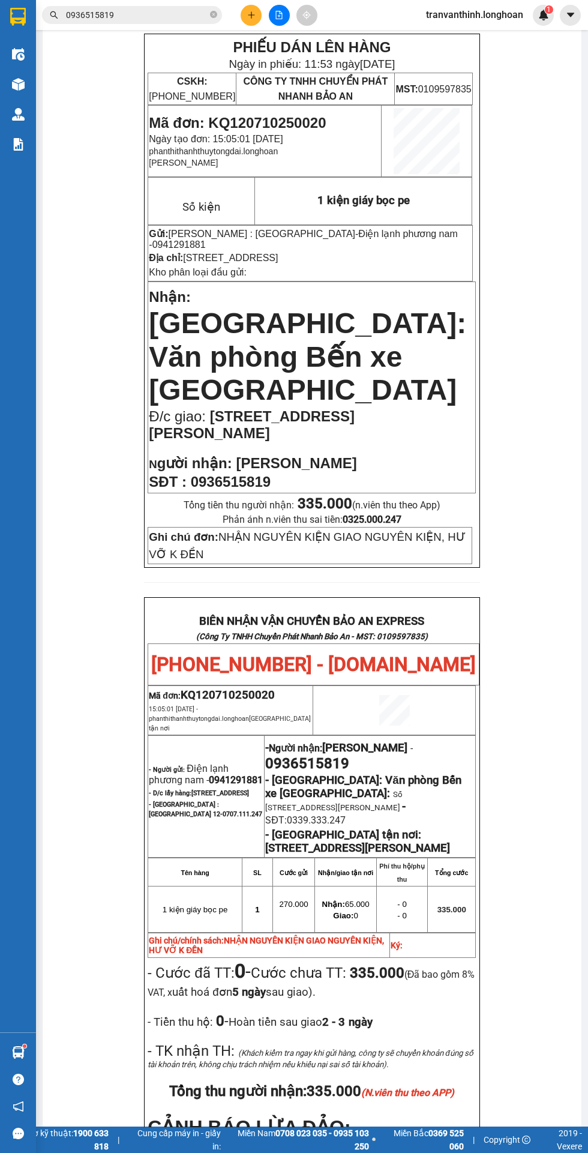
scroll to position [70, 0]
click at [212, 20] on span at bounding box center [213, 15] width 7 height 11
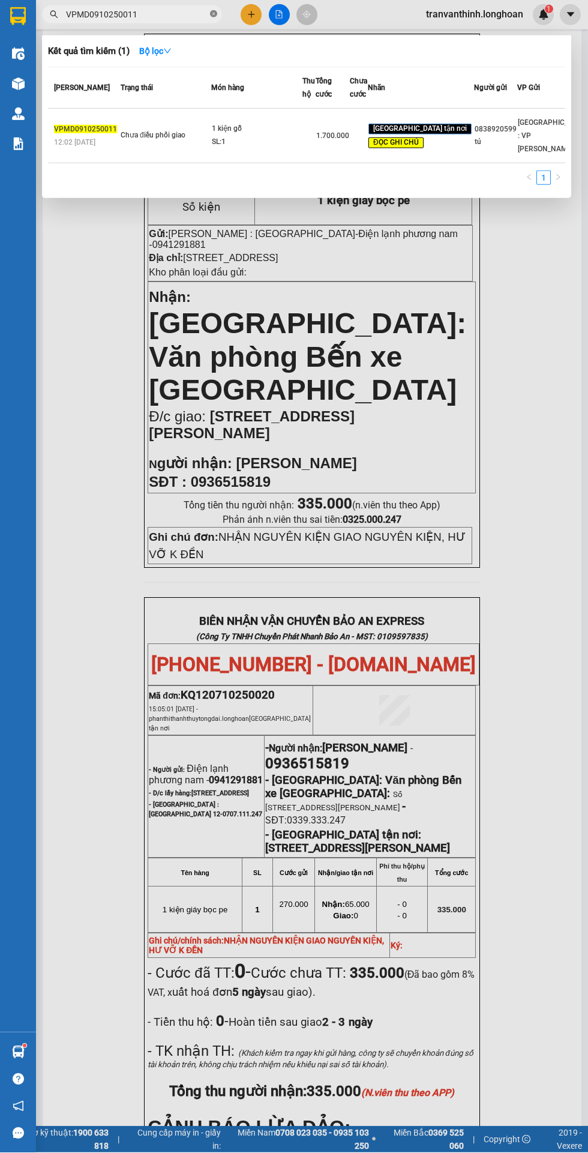
type input "VPMD0910250011"
